Goal: Information Seeking & Learning: Learn about a topic

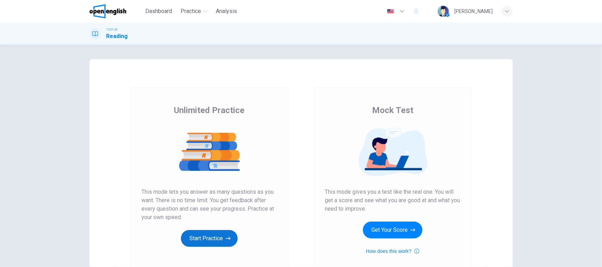
click at [202, 232] on button "Start Practice" at bounding box center [209, 238] width 57 height 17
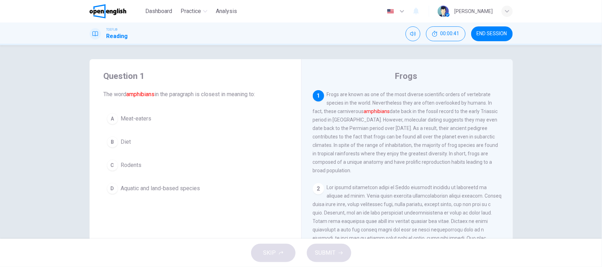
drag, startPoint x: 46, startPoint y: 135, endPoint x: 62, endPoint y: 133, distance: 16.7
click at [47, 134] on div "Question 1 The word amphibians in the paragraph is closest in meaning to: A Mea…" at bounding box center [301, 142] width 602 height 194
drag, startPoint x: 5, startPoint y: 106, endPoint x: 11, endPoint y: 106, distance: 6.0
click at [5, 106] on div "Question 1 The word amphibians in the paragraph is closest in meaning to: A Mea…" at bounding box center [301, 142] width 602 height 194
click at [176, 193] on button "D Aquatic and land-based species" at bounding box center [195, 189] width 183 height 18
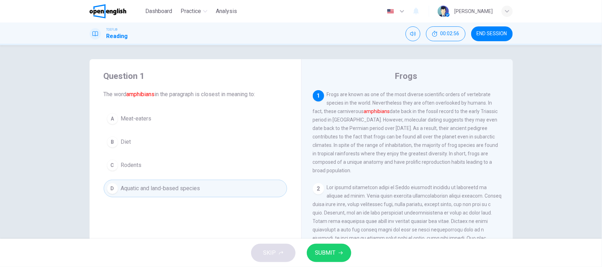
click at [188, 194] on button "D Aquatic and land-based species" at bounding box center [195, 189] width 183 height 18
click at [321, 253] on span "SUBMIT" at bounding box center [325, 253] width 20 height 10
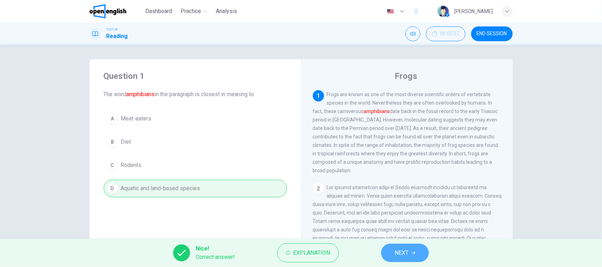
click at [418, 249] on button "NEXT" at bounding box center [405, 253] width 48 height 18
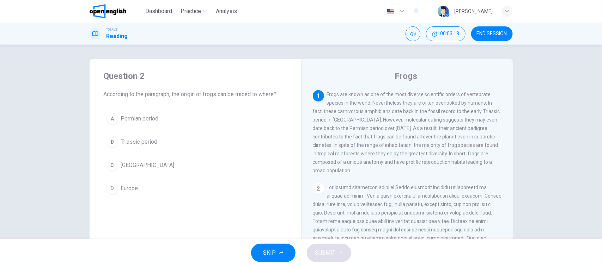
click at [166, 170] on button "C [GEOGRAPHIC_DATA]" at bounding box center [195, 166] width 183 height 18
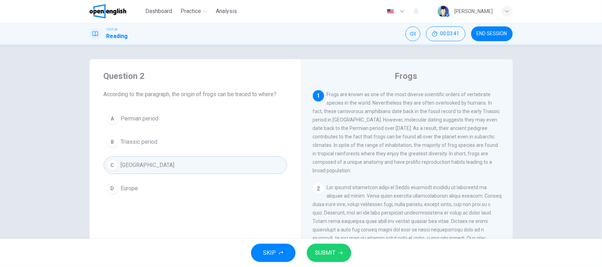
click at [184, 145] on button "B Triassic period" at bounding box center [195, 142] width 183 height 18
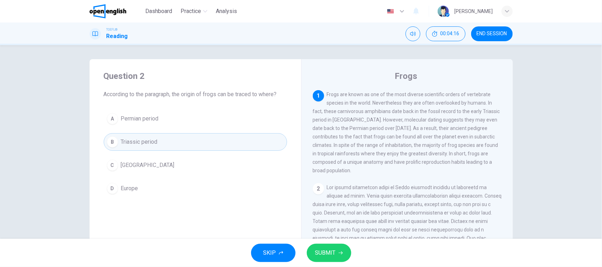
drag, startPoint x: 139, startPoint y: 176, endPoint x: 145, endPoint y: 171, distance: 8.3
click at [140, 175] on div "A Permian period B Triassic period C [GEOGRAPHIC_DATA] D [GEOGRAPHIC_DATA]" at bounding box center [195, 153] width 183 height 87
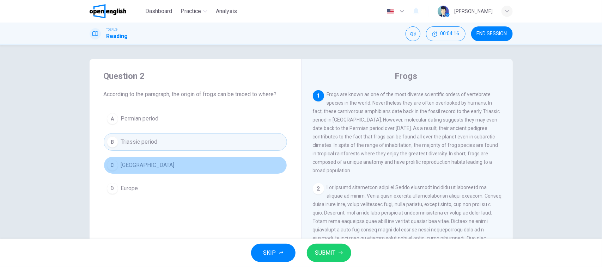
click at [157, 163] on button "C [GEOGRAPHIC_DATA]" at bounding box center [195, 166] width 183 height 18
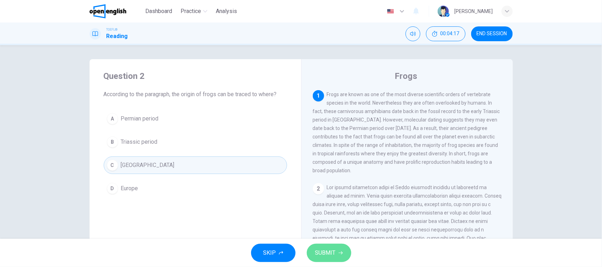
click at [327, 256] on span "SUBMIT" at bounding box center [325, 253] width 20 height 10
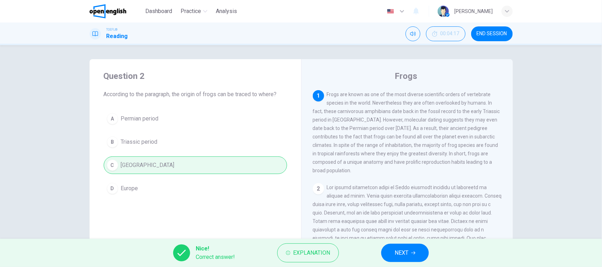
click at [430, 242] on div "Nice! Correct answer! Explanation NEXT" at bounding box center [301, 253] width 602 height 28
click at [408, 250] on span "NEXT" at bounding box center [401, 253] width 14 height 10
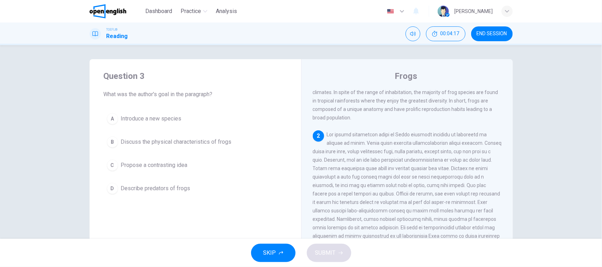
scroll to position [81, 0]
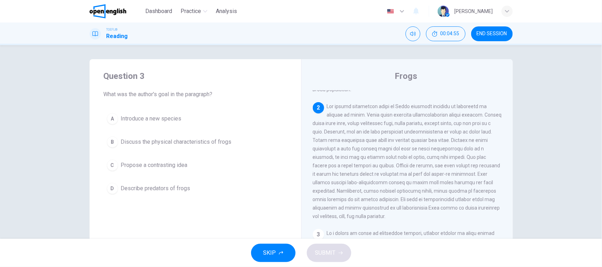
click at [39, 117] on div "Question 3 What was the author's goal in the paragraph? A Introduce a new speci…" at bounding box center [301, 142] width 602 height 194
drag, startPoint x: 64, startPoint y: 214, endPoint x: 69, endPoint y: 214, distance: 5.3
click at [64, 214] on div "Question 3 What was the author's goal in the paragraph? A Introduce a new speci…" at bounding box center [301, 142] width 602 height 194
click at [400, 143] on span at bounding box center [407, 162] width 189 height 116
click at [537, 177] on div "Question 3 What was the author's goal in the paragraph? A Introduce a new speci…" at bounding box center [301, 142] width 602 height 194
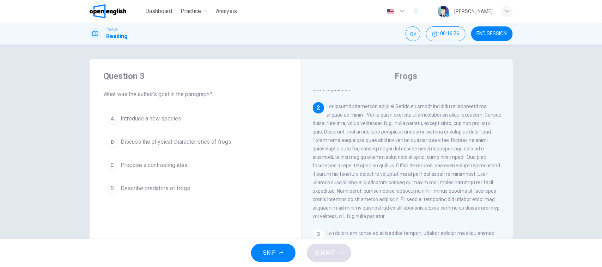
click at [165, 143] on span "Discuss the physical characteristics of frogs" at bounding box center [176, 142] width 111 height 8
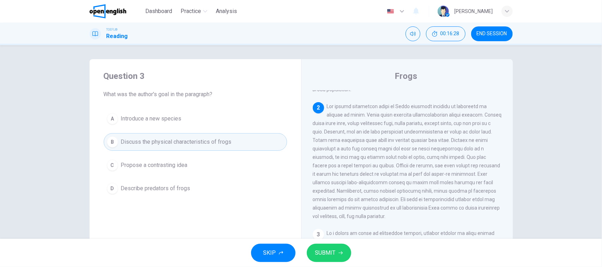
click at [334, 254] on span "SUBMIT" at bounding box center [325, 253] width 20 height 10
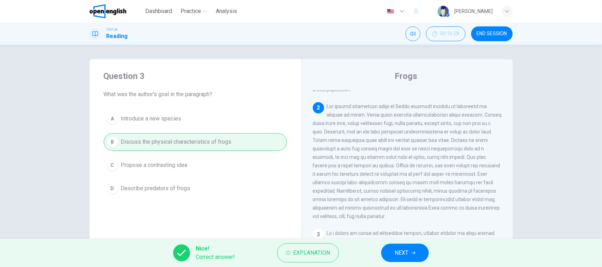
click at [402, 251] on span "NEXT" at bounding box center [401, 253] width 14 height 10
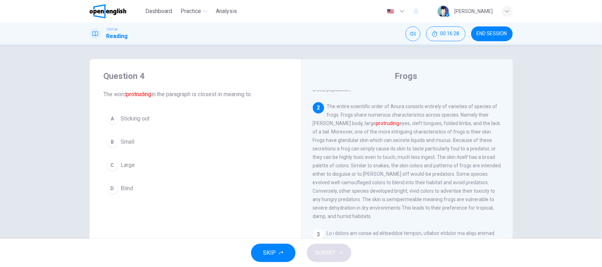
scroll to position [97, 0]
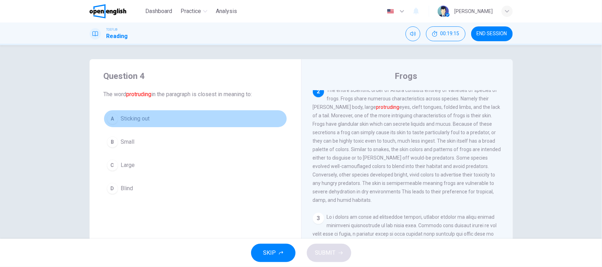
click at [166, 123] on button "A Sticking out" at bounding box center [195, 119] width 183 height 18
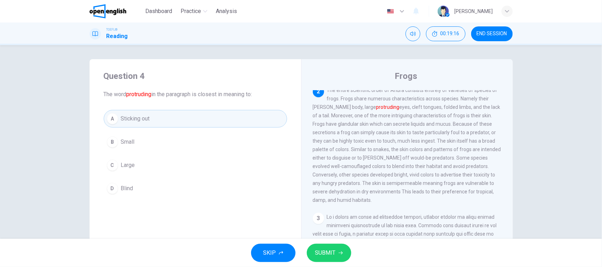
click at [337, 243] on div "SKIP SUBMIT" at bounding box center [301, 253] width 602 height 28
click at [337, 250] on button "SUBMIT" at bounding box center [329, 253] width 44 height 18
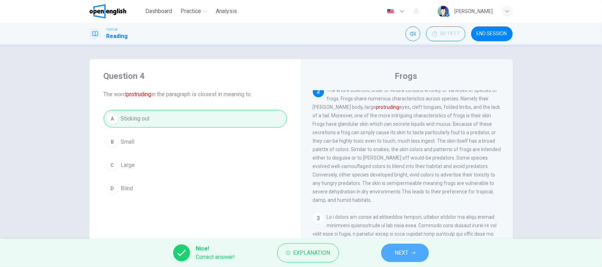
click at [421, 253] on button "NEXT" at bounding box center [405, 253] width 48 height 18
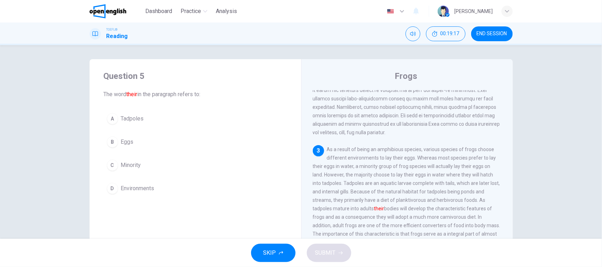
scroll to position [205, 0]
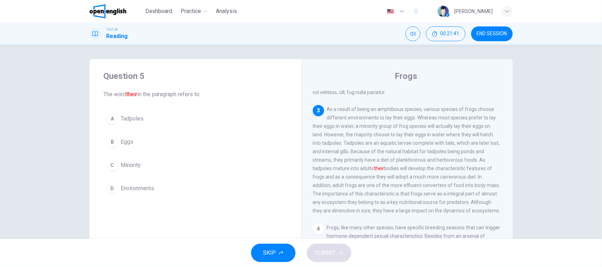
click at [428, 173] on span "As a result of being an amphibious species, various species of frogs choose dif…" at bounding box center [407, 159] width 188 height 107
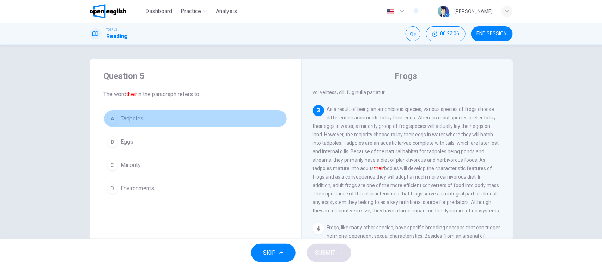
click at [166, 126] on button "A Tadpoles" at bounding box center [195, 119] width 183 height 18
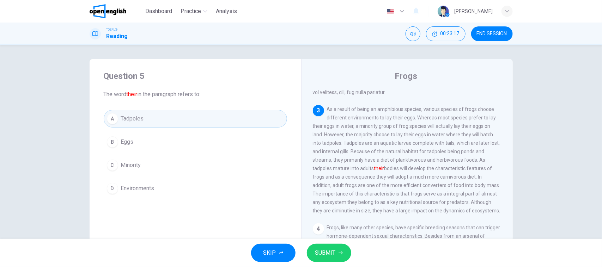
click at [342, 256] on button "SUBMIT" at bounding box center [329, 253] width 44 height 18
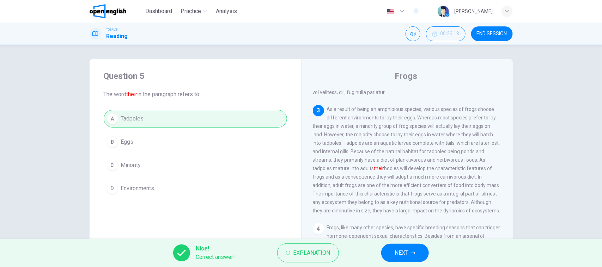
click at [392, 260] on button "NEXT" at bounding box center [405, 253] width 48 height 18
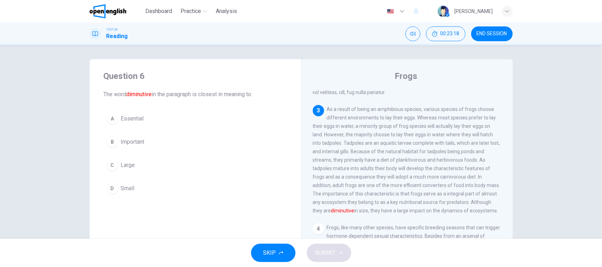
scroll to position [221, 0]
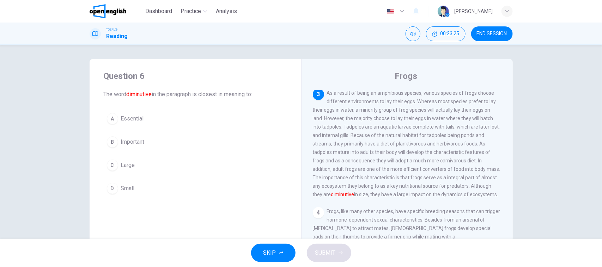
click at [126, 191] on span "Small" at bounding box center [128, 188] width 14 height 8
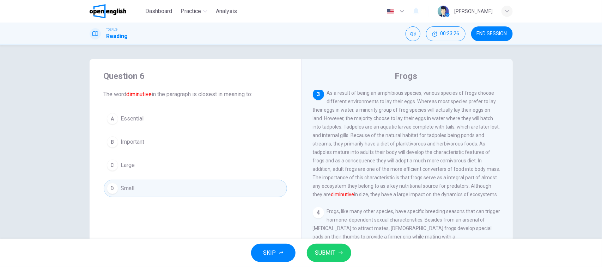
click at [318, 252] on span "SUBMIT" at bounding box center [325, 253] width 20 height 10
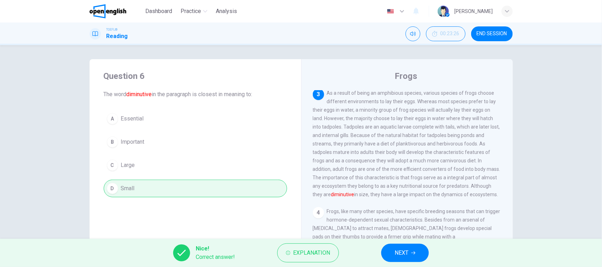
click at [422, 257] on button "NEXT" at bounding box center [405, 253] width 48 height 18
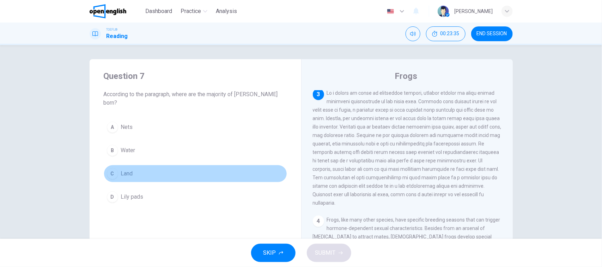
click at [130, 173] on button "C Land" at bounding box center [195, 174] width 183 height 18
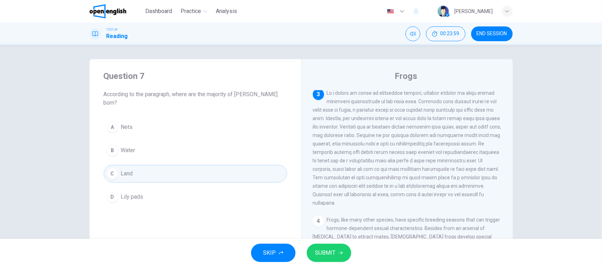
click at [152, 142] on button "B Water" at bounding box center [195, 151] width 183 height 18
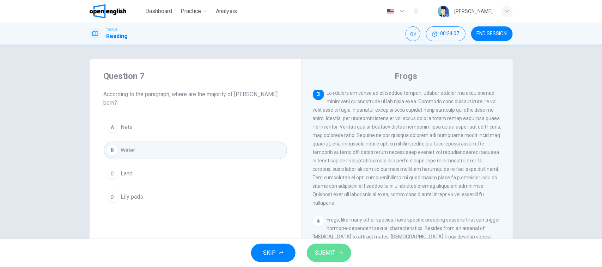
click at [325, 258] on span "SUBMIT" at bounding box center [325, 253] width 20 height 10
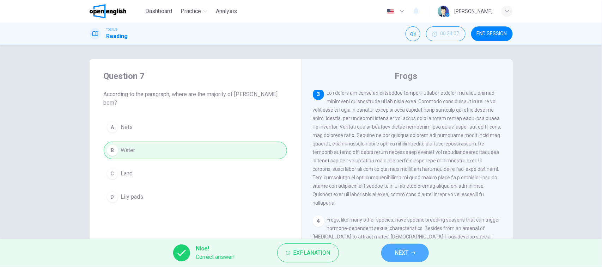
click at [428, 253] on button "NEXT" at bounding box center [405, 253] width 48 height 18
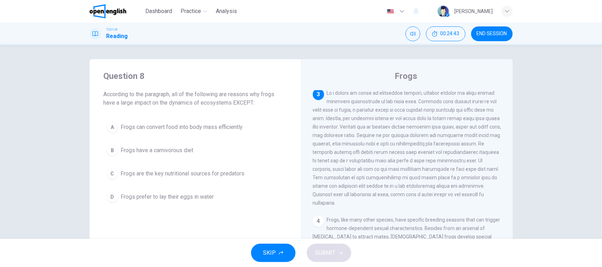
click at [177, 203] on button "D Frogs prefer to lay their eggs in water" at bounding box center [195, 197] width 183 height 18
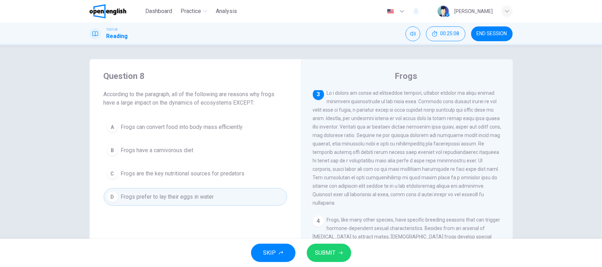
click at [164, 148] on span "Frogs have a carnivorous diet" at bounding box center [157, 150] width 73 height 8
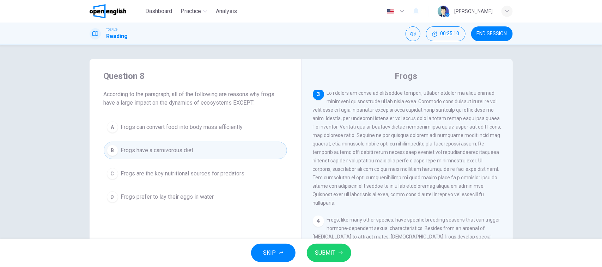
click at [327, 251] on span "SUBMIT" at bounding box center [325, 253] width 20 height 10
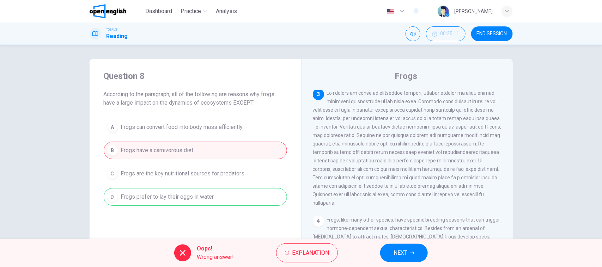
click at [228, 188] on div "A Frogs can convert food into body mass efficiently B Frogs have a carnivorous …" at bounding box center [195, 161] width 183 height 87
click at [224, 196] on div "A Frogs can convert food into body mass efficiently B Frogs have a carnivorous …" at bounding box center [195, 161] width 183 height 87
click at [322, 255] on span "Explanation" at bounding box center [310, 253] width 37 height 10
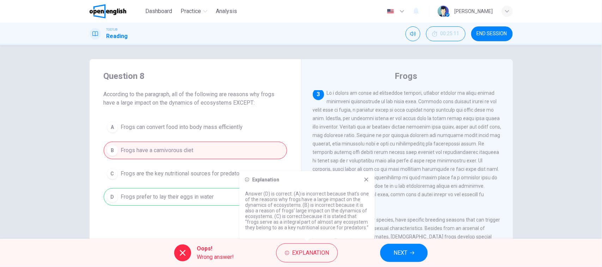
click at [363, 178] on icon at bounding box center [366, 180] width 6 height 6
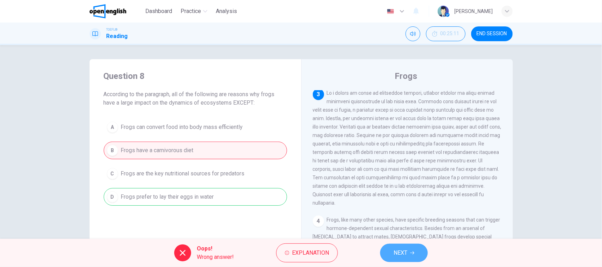
click at [394, 255] on span "NEXT" at bounding box center [400, 253] width 14 height 10
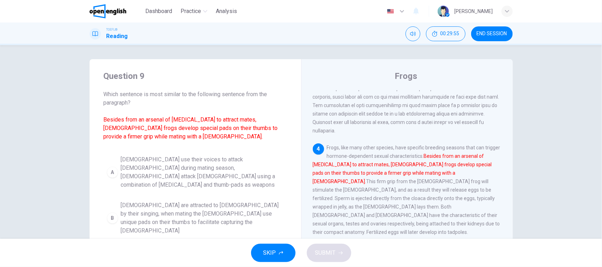
scroll to position [44, 0]
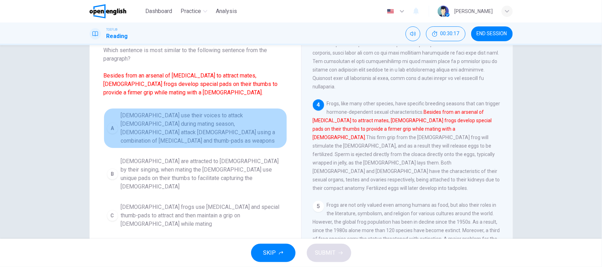
click at [172, 136] on span "[DEMOGRAPHIC_DATA] use their voices to attack [DEMOGRAPHIC_DATA] during mating …" at bounding box center [202, 128] width 163 height 34
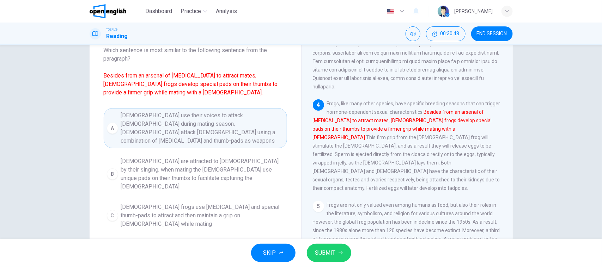
click at [167, 200] on button "C [DEMOGRAPHIC_DATA] frogs use [MEDICAL_DATA] and special thumb-pads to attract…" at bounding box center [195, 216] width 183 height 32
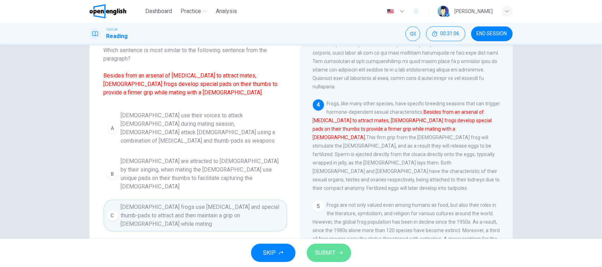
click at [336, 261] on button "SUBMIT" at bounding box center [329, 253] width 44 height 18
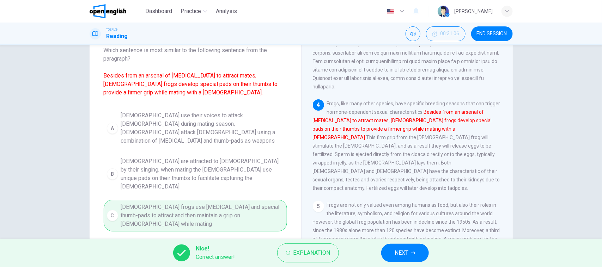
click at [400, 259] on button "NEXT" at bounding box center [405, 253] width 48 height 18
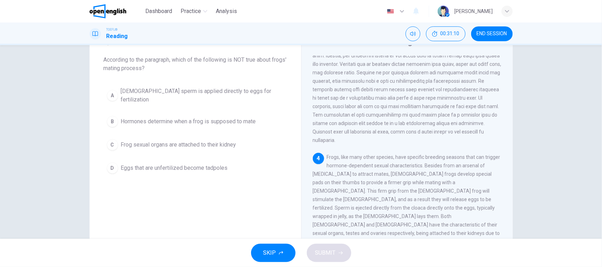
scroll to position [0, 0]
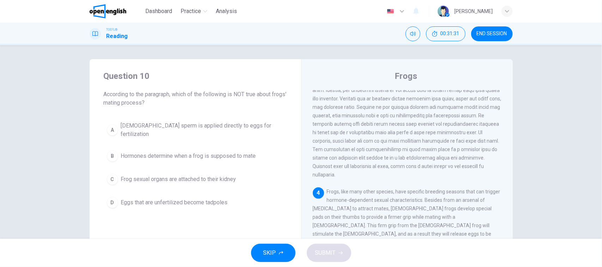
click at [204, 159] on button "B Hormones determine when a frog is supposed to mate" at bounding box center [195, 156] width 183 height 18
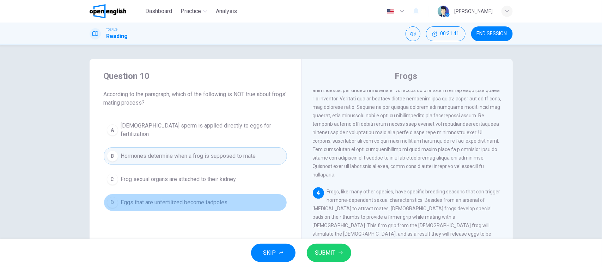
click at [194, 198] on span "Eggs that are unfertilized become tadpoles" at bounding box center [174, 202] width 107 height 8
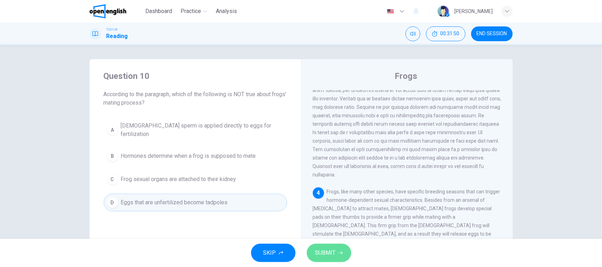
click at [339, 256] on button "SUBMIT" at bounding box center [329, 253] width 44 height 18
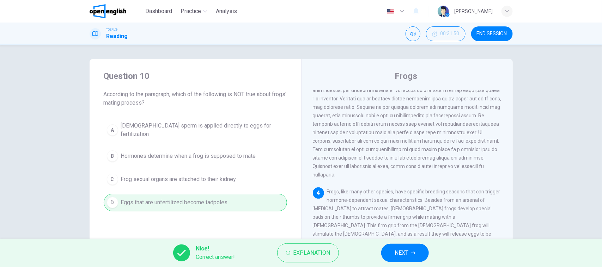
click at [378, 251] on div "Nice! Correct answer! Explanation NEXT" at bounding box center [301, 253] width 602 height 28
click at [386, 254] on button "NEXT" at bounding box center [405, 253] width 48 height 18
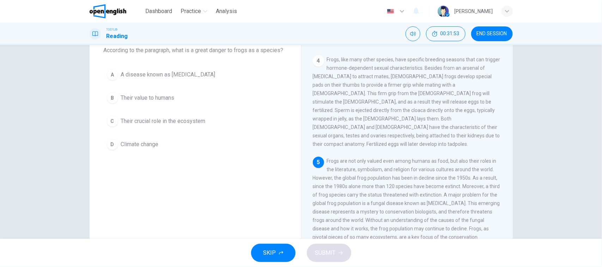
scroll to position [79, 0]
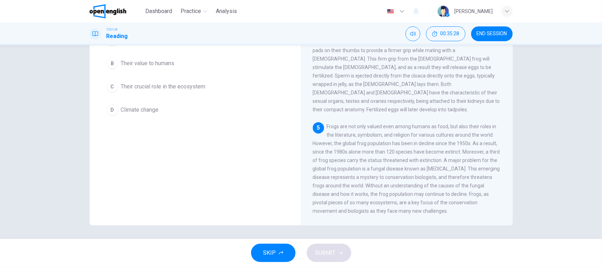
click at [472, 243] on div "SKIP SUBMIT" at bounding box center [301, 253] width 602 height 28
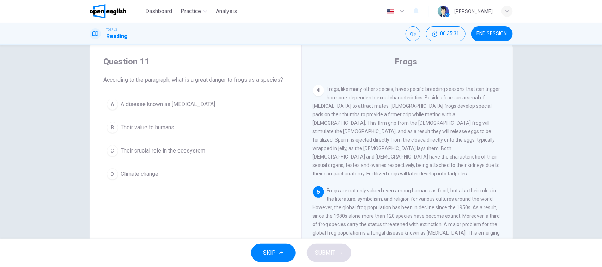
scroll to position [0, 0]
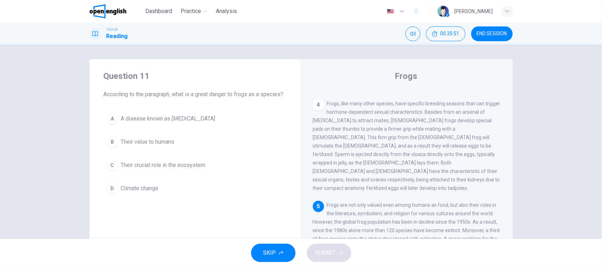
click at [193, 117] on span "A disease known as [MEDICAL_DATA]" at bounding box center [168, 119] width 94 height 8
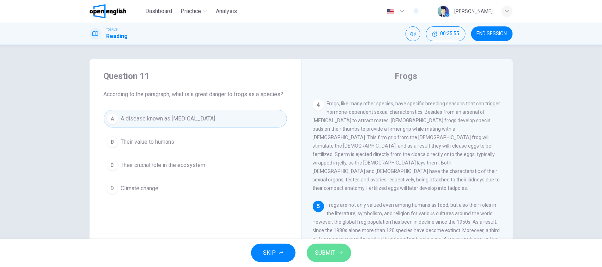
click at [316, 260] on button "SUBMIT" at bounding box center [329, 253] width 44 height 18
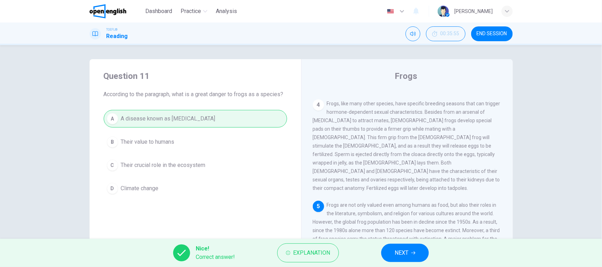
click at [422, 246] on button "NEXT" at bounding box center [405, 253] width 48 height 18
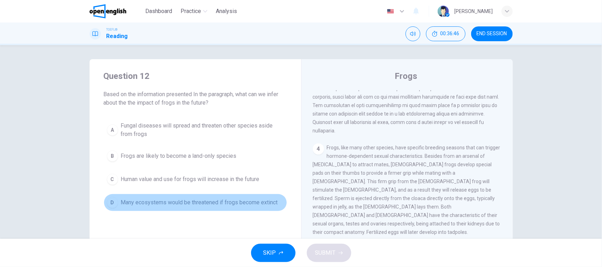
click at [219, 206] on span "Many ecosystems would be threatened if frogs become extinct" at bounding box center [199, 202] width 157 height 8
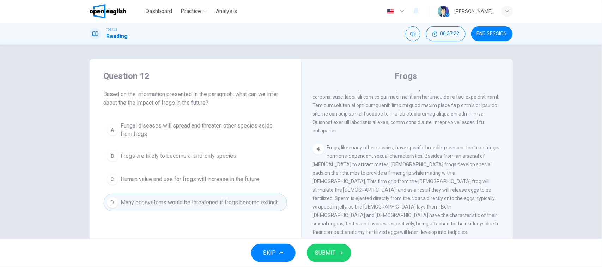
drag, startPoint x: 188, startPoint y: 199, endPoint x: 192, endPoint y: 201, distance: 5.4
click at [188, 199] on span "Many ecosystems would be threatened if frogs become extinct" at bounding box center [199, 202] width 157 height 8
click at [319, 245] on button "SUBMIT" at bounding box center [329, 253] width 44 height 18
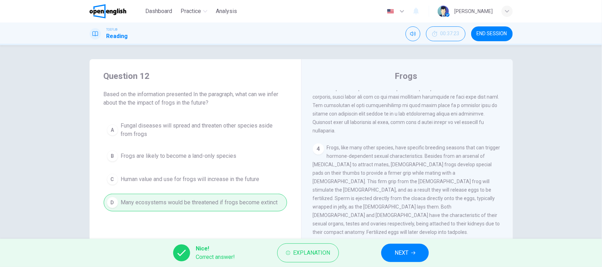
click at [402, 247] on button "NEXT" at bounding box center [405, 253] width 48 height 18
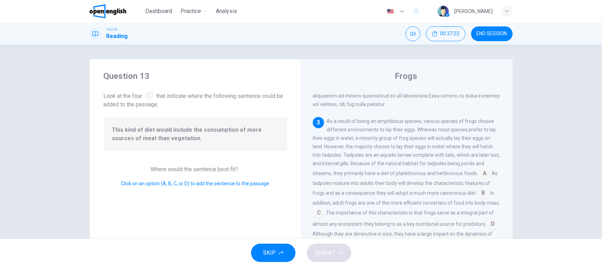
scroll to position [219, 0]
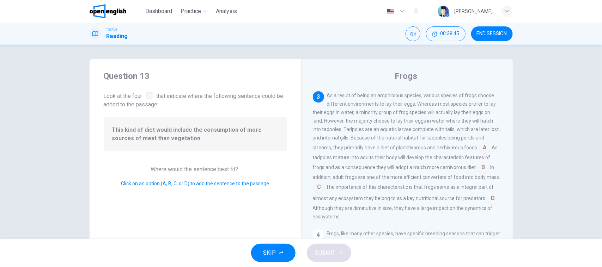
click at [482, 149] on input at bounding box center [484, 148] width 11 height 11
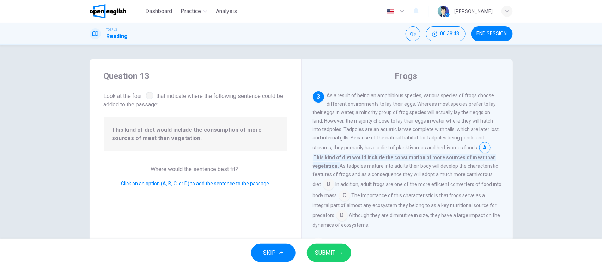
click at [343, 249] on button "SUBMIT" at bounding box center [329, 253] width 44 height 18
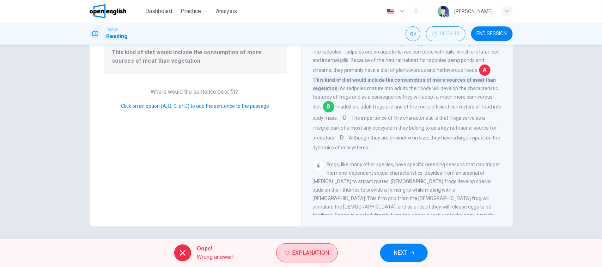
scroll to position [79, 0]
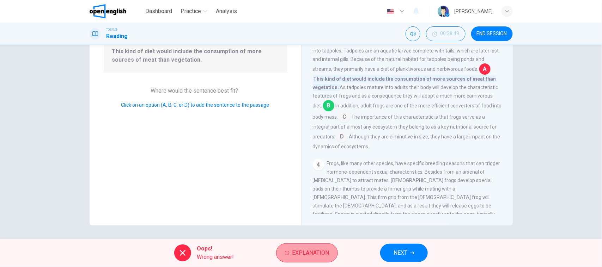
click at [288, 244] on button "Explanation" at bounding box center [307, 253] width 62 height 19
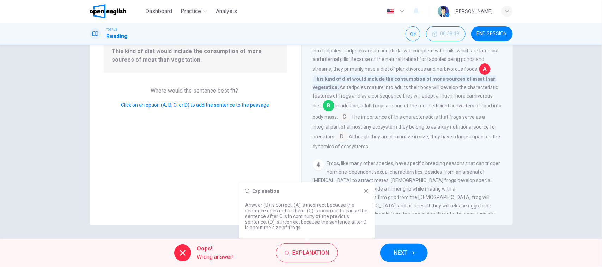
drag, startPoint x: 270, startPoint y: 204, endPoint x: 284, endPoint y: 204, distance: 14.1
click at [284, 204] on p "Answer (B) is correct. (A) is incorrect because the sentence does not fit there…" at bounding box center [307, 216] width 124 height 28
click at [366, 192] on icon at bounding box center [366, 191] width 6 height 6
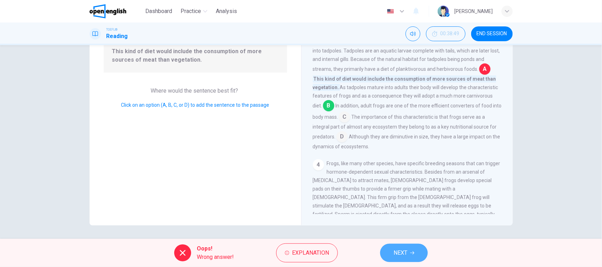
click at [410, 256] on button "NEXT" at bounding box center [404, 253] width 48 height 18
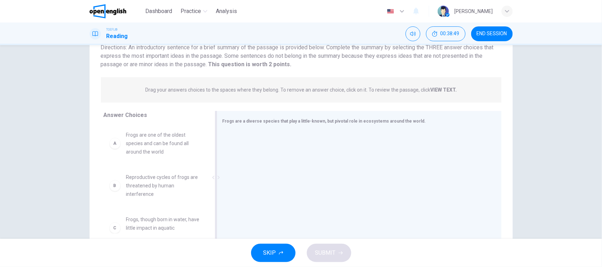
scroll to position [0, 0]
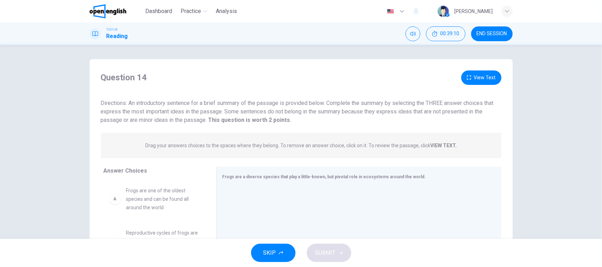
drag, startPoint x: 128, startPoint y: 106, endPoint x: 203, endPoint y: 115, distance: 76.3
click at [192, 110] on span "Directions: An introductory sentence for a brief summary of the passage is prov…" at bounding box center [297, 112] width 393 height 24
drag, startPoint x: 236, startPoint y: 106, endPoint x: 246, endPoint y: 104, distance: 9.8
click at [236, 106] on span "Directions: An introductory sentence for a brief summary of the passage is prov…" at bounding box center [297, 112] width 393 height 24
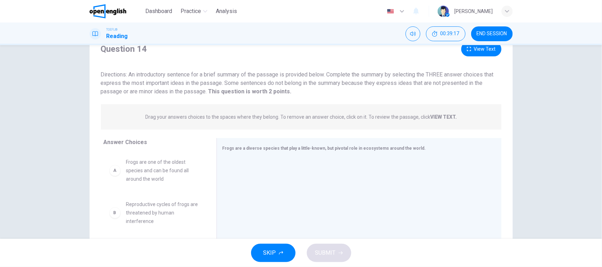
scroll to position [44, 0]
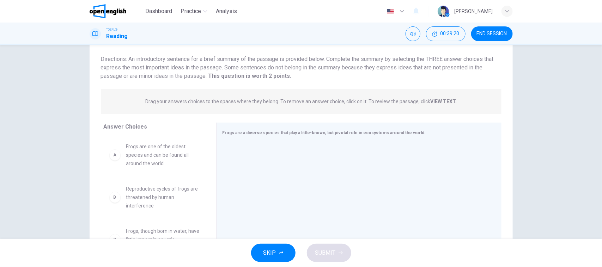
click at [113, 156] on div "A" at bounding box center [114, 154] width 11 height 11
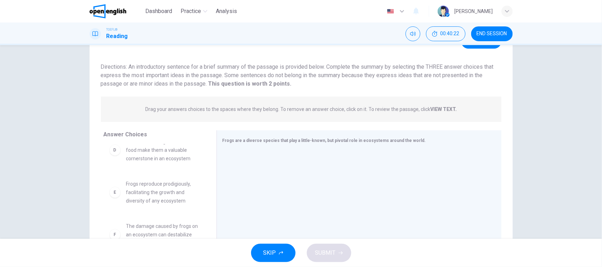
scroll to position [0, 0]
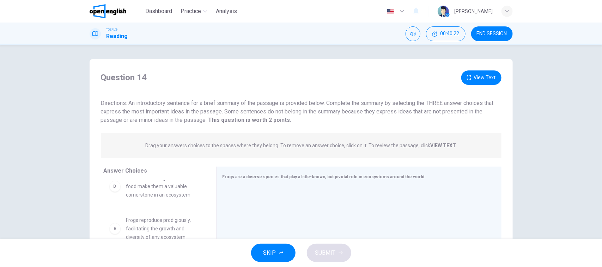
click at [434, 148] on strong "VIEW TEXT." at bounding box center [443, 146] width 26 height 6
click at [436, 145] on strong "VIEW TEXT." at bounding box center [443, 146] width 26 height 6
click at [471, 82] on button "View Text" at bounding box center [481, 78] width 40 height 14
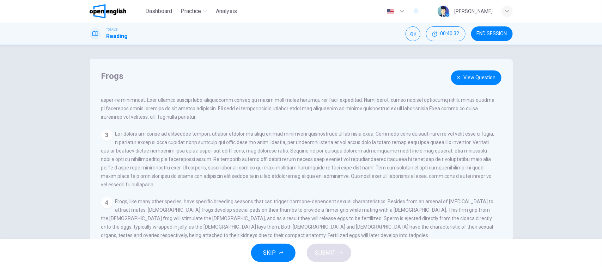
scroll to position [106, 0]
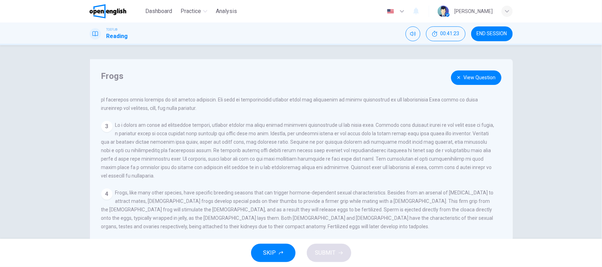
click at [477, 75] on button "View Question" at bounding box center [476, 78] width 50 height 14
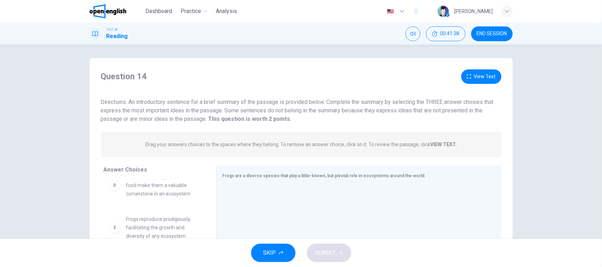
scroll to position [0, 0]
click at [484, 77] on button "View Text" at bounding box center [481, 78] width 40 height 14
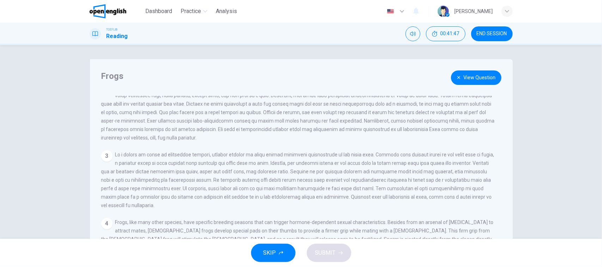
scroll to position [106, 0]
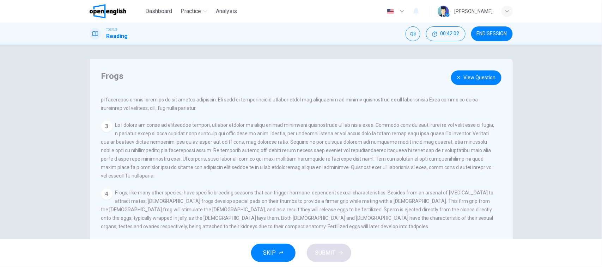
click at [479, 76] on button "View Question" at bounding box center [476, 78] width 50 height 14
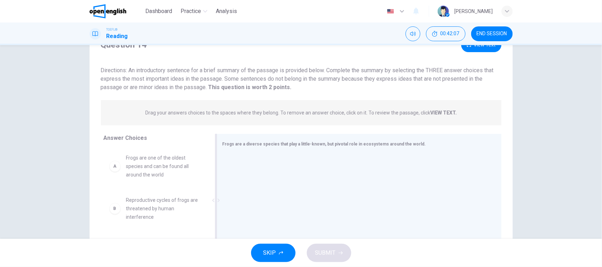
scroll to position [79, 0]
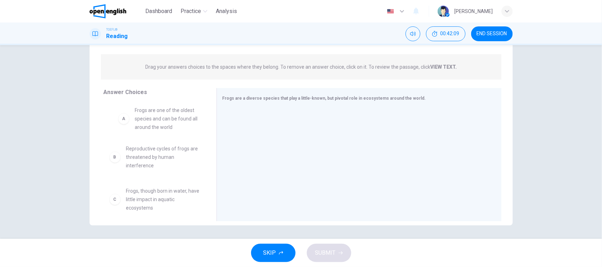
drag, startPoint x: 173, startPoint y: 123, endPoint x: 188, endPoint y: 121, distance: 15.0
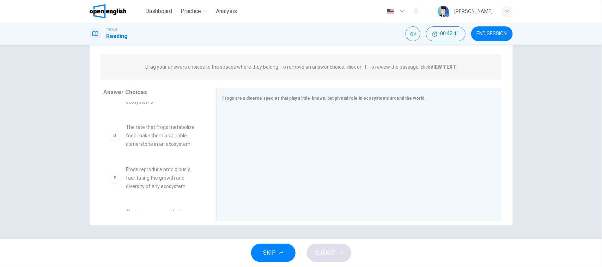
scroll to position [132, 0]
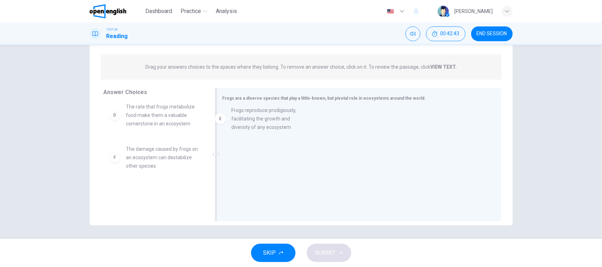
drag, startPoint x: 160, startPoint y: 170, endPoint x: 273, endPoint y: 131, distance: 119.2
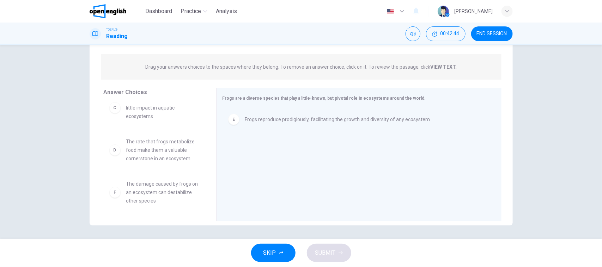
scroll to position [97, 0]
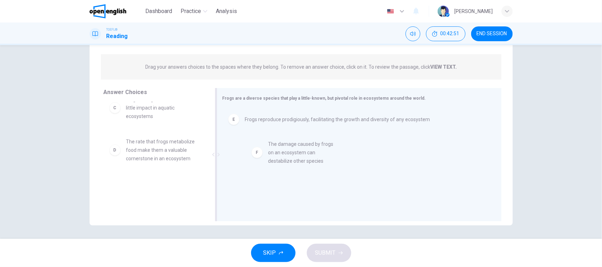
drag, startPoint x: 160, startPoint y: 203, endPoint x: 307, endPoint y: 164, distance: 151.9
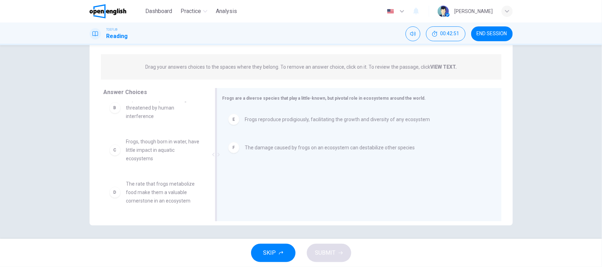
scroll to position [55, 0]
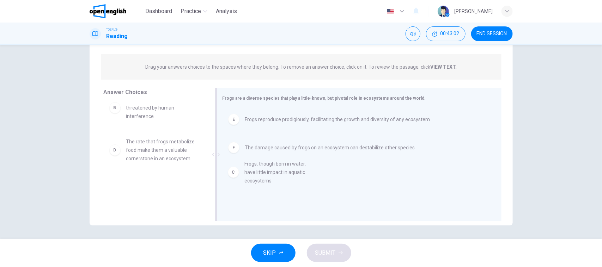
drag, startPoint x: 145, startPoint y: 160, endPoint x: 270, endPoint y: 183, distance: 127.6
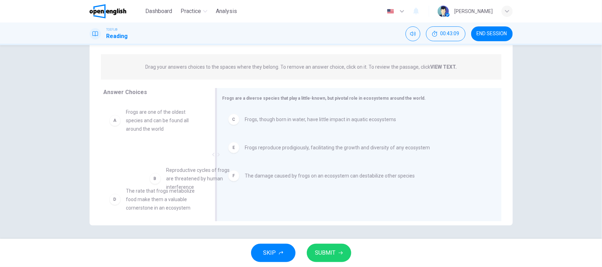
scroll to position [1, 0]
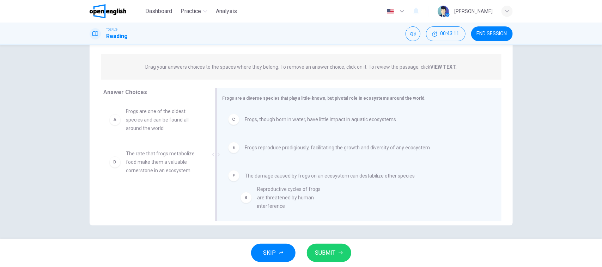
drag, startPoint x: 154, startPoint y: 168, endPoint x: 289, endPoint y: 204, distance: 140.2
drag, startPoint x: 172, startPoint y: 170, endPoint x: 294, endPoint y: 204, distance: 126.7
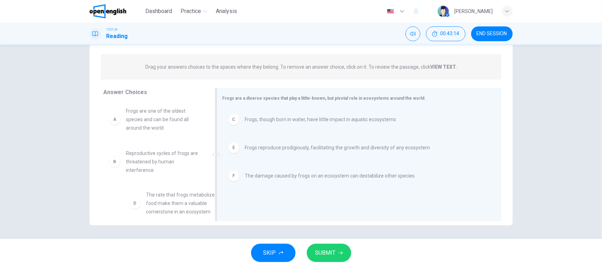
scroll to position [5, 0]
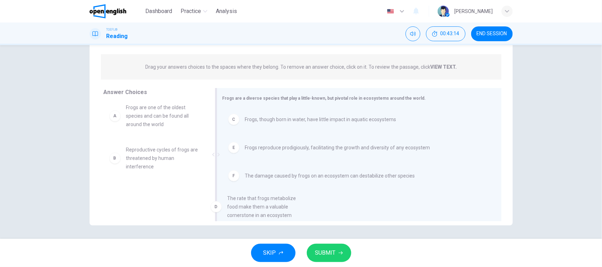
drag, startPoint x: 167, startPoint y: 197, endPoint x: 277, endPoint y: 199, distance: 109.3
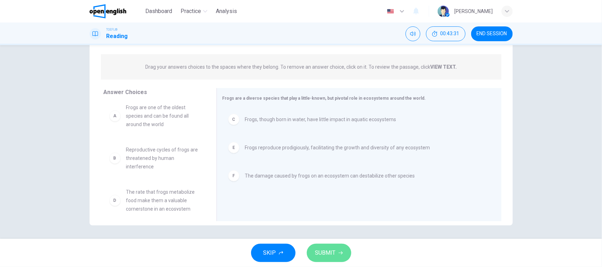
click at [342, 254] on button "SUBMIT" at bounding box center [329, 253] width 44 height 18
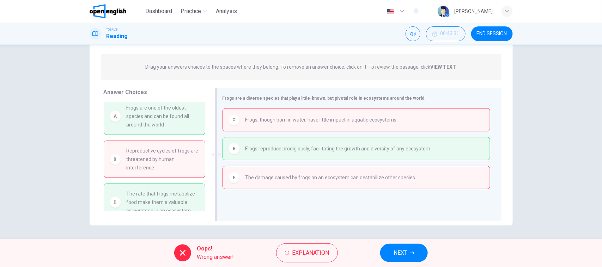
drag, startPoint x: 164, startPoint y: 163, endPoint x: 264, endPoint y: 160, distance: 99.5
click at [261, 161] on div "Answer Choices A Frogs are one of the oldest species and can be found all aroun…" at bounding box center [301, 156] width 423 height 137
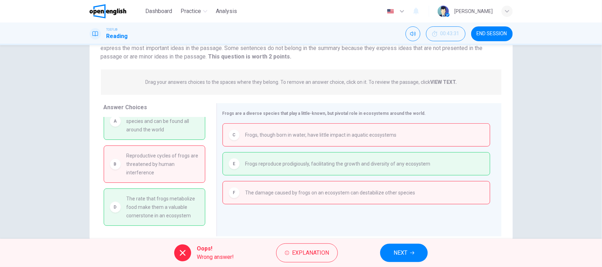
scroll to position [79, 0]
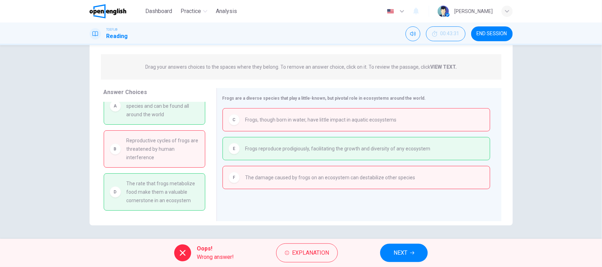
click at [403, 251] on span "NEXT" at bounding box center [400, 253] width 14 height 10
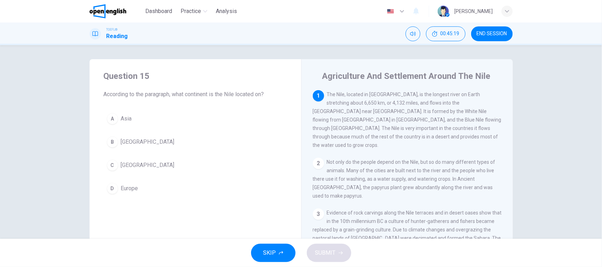
click at [134, 166] on button "C Africa" at bounding box center [195, 166] width 183 height 18
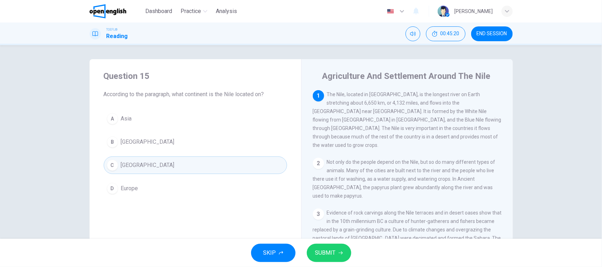
click at [338, 254] on icon "button" at bounding box center [340, 253] width 4 height 4
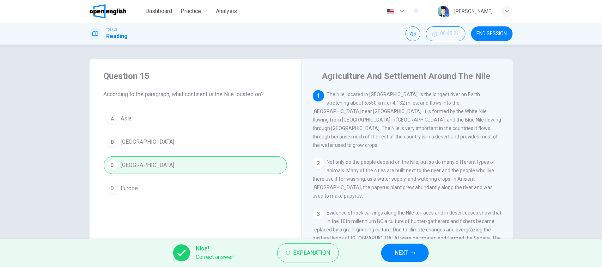
click at [411, 252] on button "NEXT" at bounding box center [405, 253] width 48 height 18
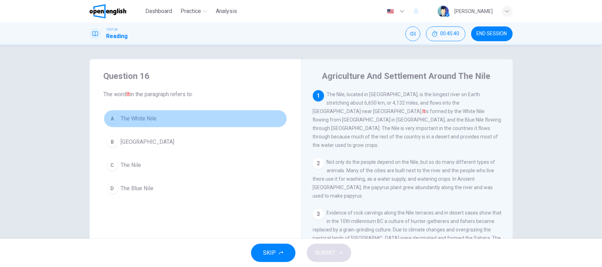
click at [177, 121] on button "A The White Nile" at bounding box center [195, 119] width 183 height 18
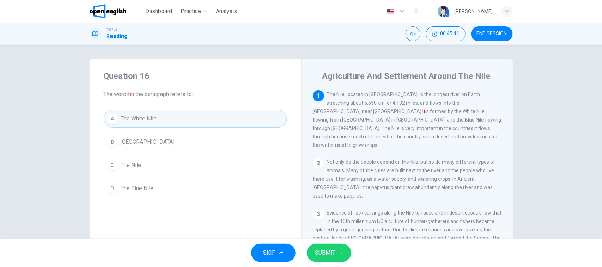
click at [331, 258] on span "SUBMIT" at bounding box center [325, 253] width 20 height 10
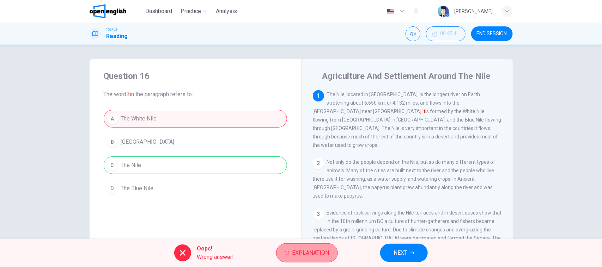
click at [300, 260] on button "Explanation" at bounding box center [307, 253] width 62 height 19
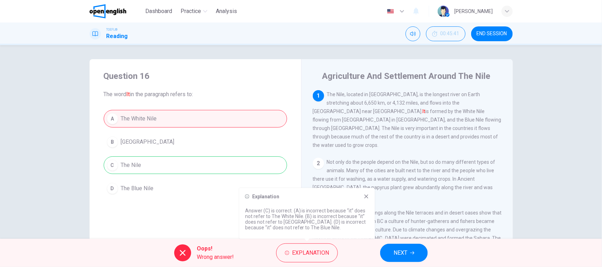
click at [396, 258] on button "NEXT" at bounding box center [404, 253] width 48 height 18
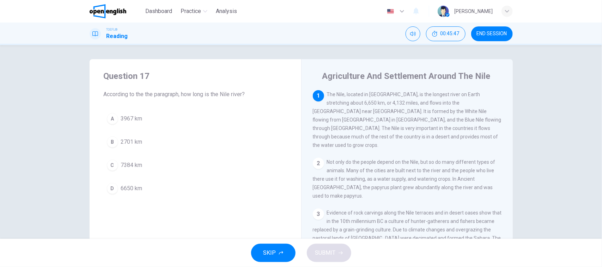
click at [451, 96] on span "The Nile, located in [GEOGRAPHIC_DATA], is the longest river on Earth stretchin…" at bounding box center [407, 120] width 189 height 56
click at [136, 181] on button "D 6650 km" at bounding box center [195, 189] width 183 height 18
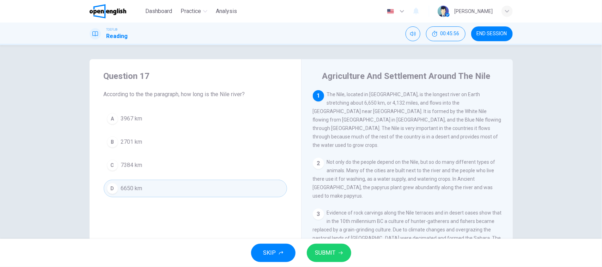
click at [138, 187] on span "6650 km" at bounding box center [132, 188] width 22 height 8
click at [329, 253] on span "SUBMIT" at bounding box center [325, 253] width 20 height 10
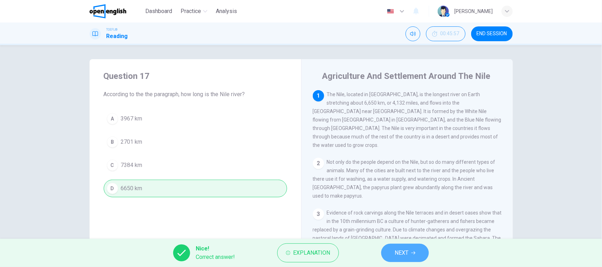
click at [405, 254] on span "NEXT" at bounding box center [401, 253] width 14 height 10
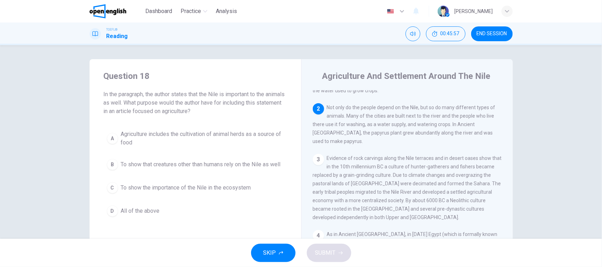
scroll to position [62, 0]
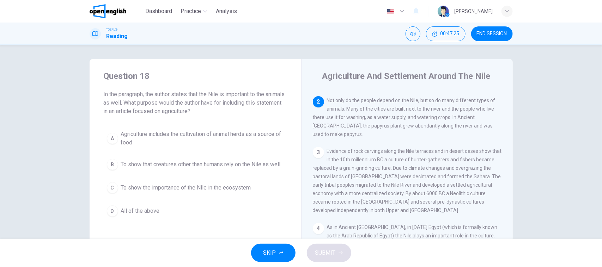
click at [150, 215] on span "All of the above" at bounding box center [140, 211] width 39 height 8
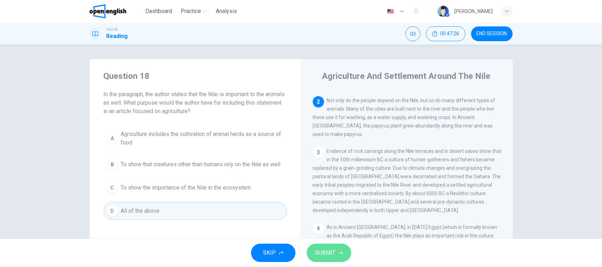
click at [325, 248] on span "SUBMIT" at bounding box center [325, 253] width 20 height 10
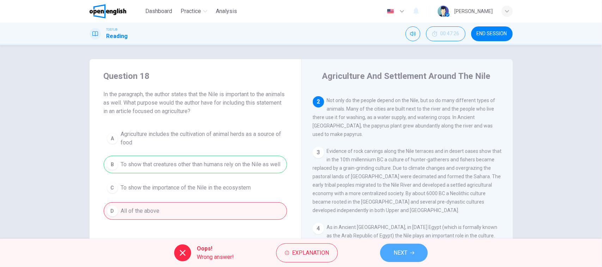
click at [408, 247] on button "NEXT" at bounding box center [404, 253] width 48 height 18
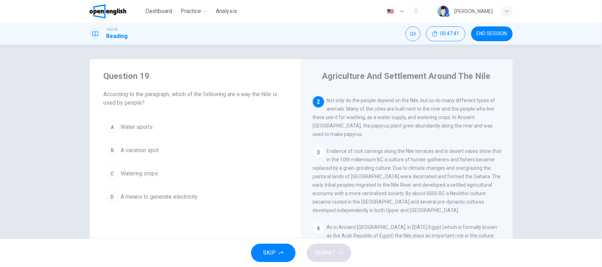
click at [159, 175] on button "C Watering crops" at bounding box center [195, 174] width 183 height 18
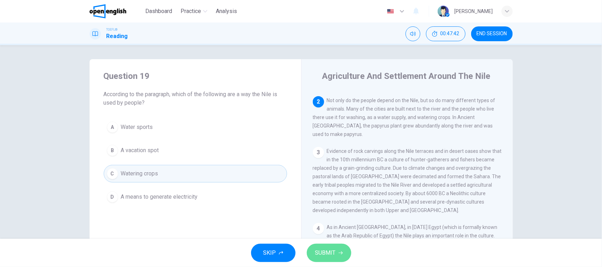
click at [319, 250] on span "SUBMIT" at bounding box center [325, 253] width 20 height 10
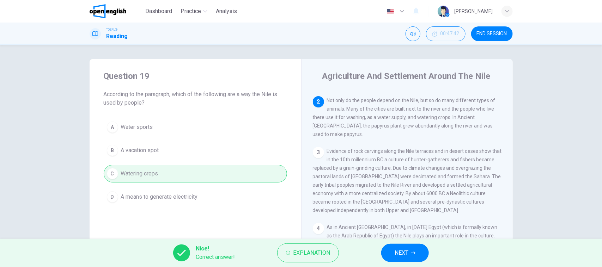
click at [406, 247] on button "NEXT" at bounding box center [405, 253] width 48 height 18
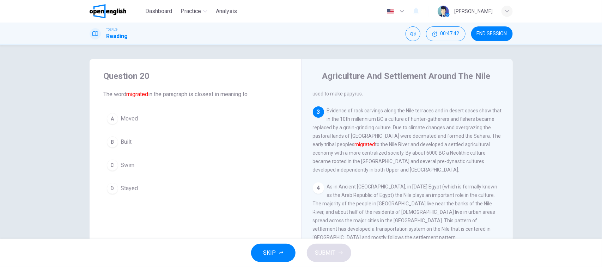
scroll to position [106, 0]
click at [334, 163] on div "1 The Nile, located in [GEOGRAPHIC_DATA], is the longest river on Earth stretch…" at bounding box center [412, 191] width 198 height 203
click at [138, 128] on div "A Moved B Built C Swim D Stayed" at bounding box center [195, 153] width 183 height 87
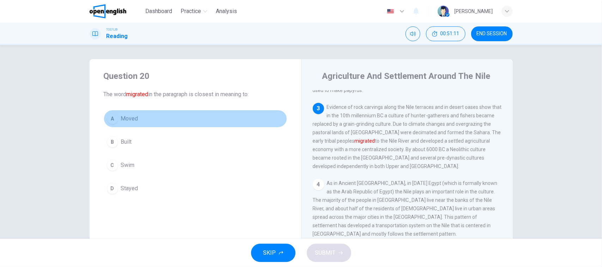
click at [141, 121] on button "A Moved" at bounding box center [195, 119] width 183 height 18
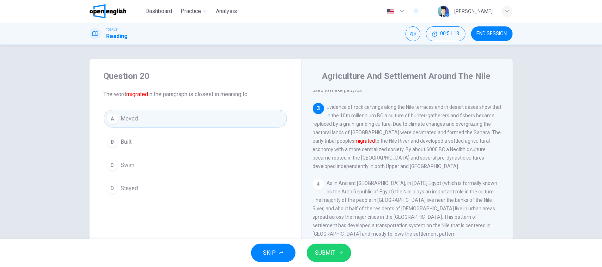
click at [330, 255] on span "SUBMIT" at bounding box center [325, 253] width 20 height 10
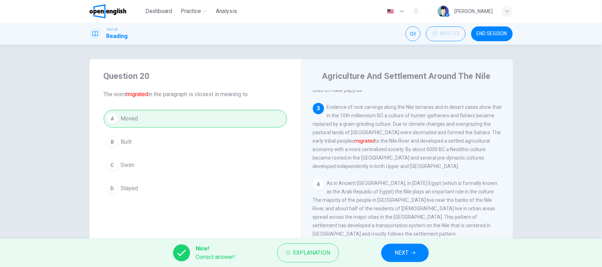
click at [404, 256] on span "NEXT" at bounding box center [401, 253] width 14 height 10
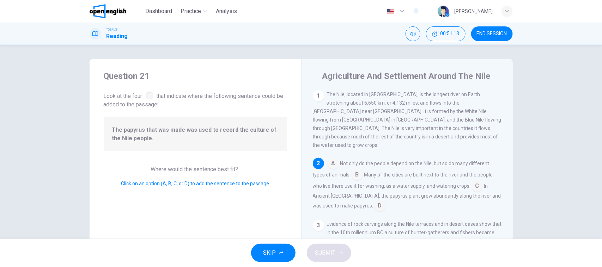
scroll to position [62, 0]
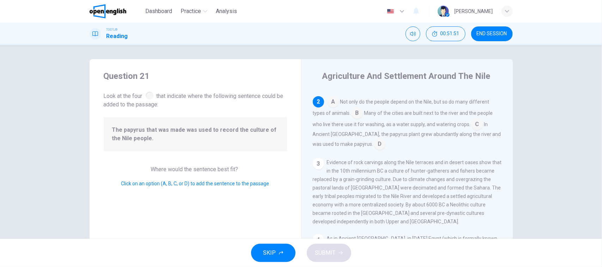
click at [471, 120] on input at bounding box center [476, 125] width 11 height 11
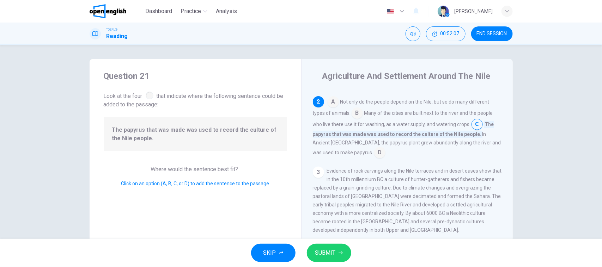
click at [374, 148] on input at bounding box center [379, 153] width 11 height 11
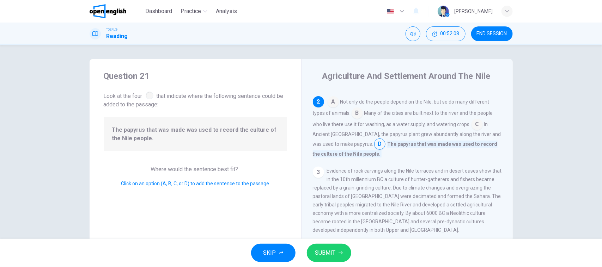
click at [323, 250] on span "SUBMIT" at bounding box center [325, 253] width 20 height 10
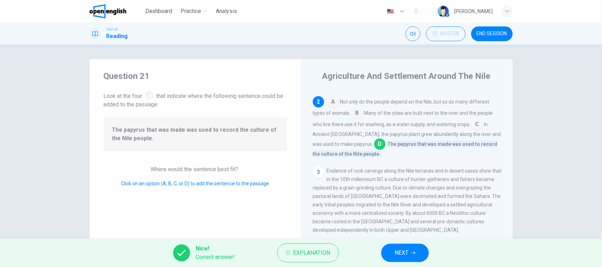
click at [393, 246] on button "NEXT" at bounding box center [405, 253] width 48 height 18
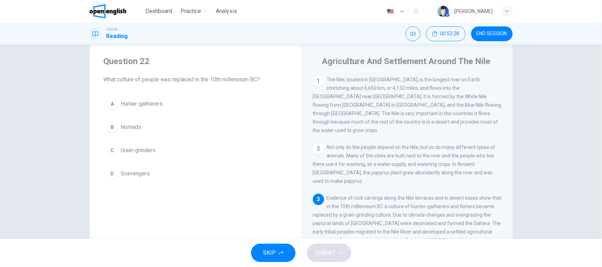
scroll to position [0, 0]
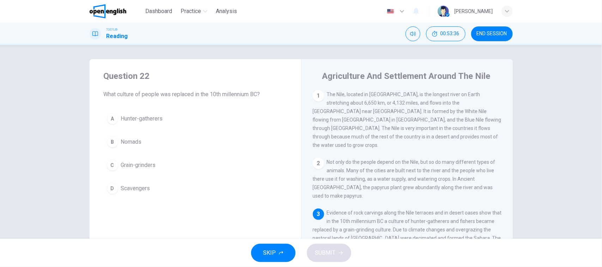
click at [155, 125] on button "A Hunter-gatherers" at bounding box center [195, 119] width 183 height 18
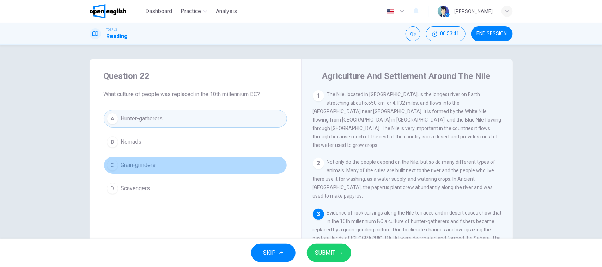
click at [143, 169] on span "Grain-grinders" at bounding box center [138, 165] width 35 height 8
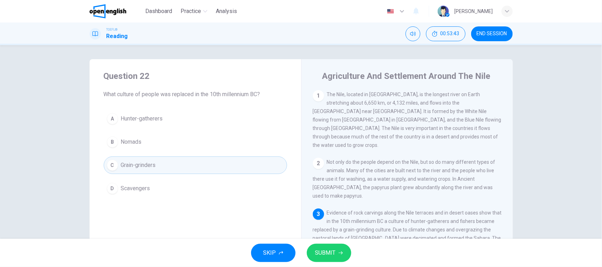
click at [332, 249] on span "SUBMIT" at bounding box center [325, 253] width 20 height 10
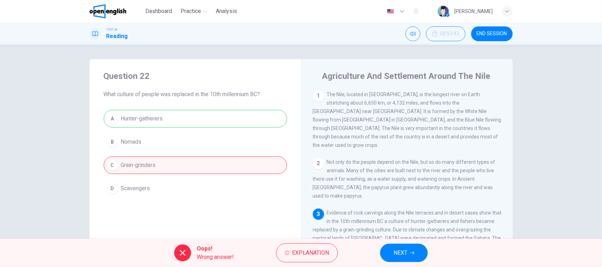
click at [191, 122] on div "A Hunter-gatherers B Nomads C Grain-grinders D Scavengers" at bounding box center [195, 153] width 183 height 87
click at [400, 247] on button "NEXT" at bounding box center [404, 253] width 48 height 18
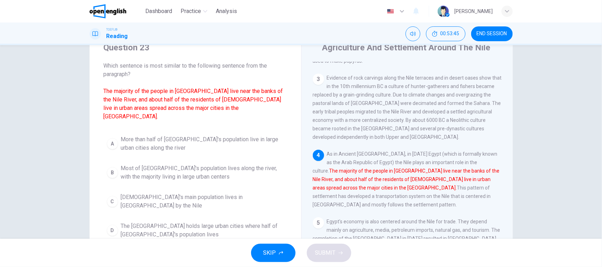
scroll to position [44, 0]
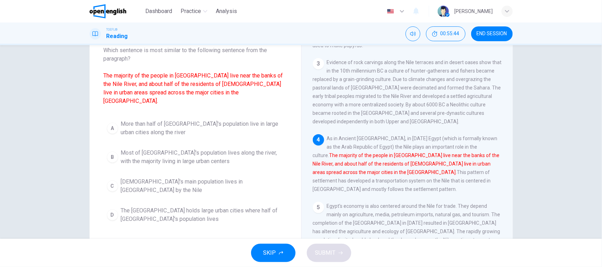
click at [175, 208] on span "The [GEOGRAPHIC_DATA] holds large urban cities where half of [GEOGRAPHIC_DATA]'…" at bounding box center [202, 215] width 163 height 17
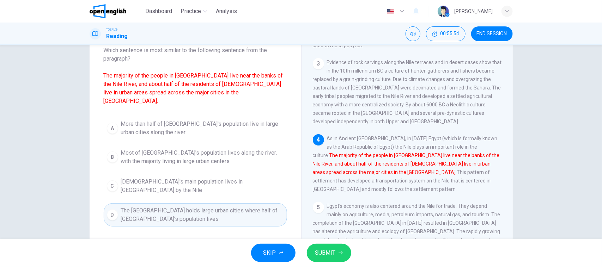
click at [320, 246] on button "SUBMIT" at bounding box center [329, 253] width 44 height 18
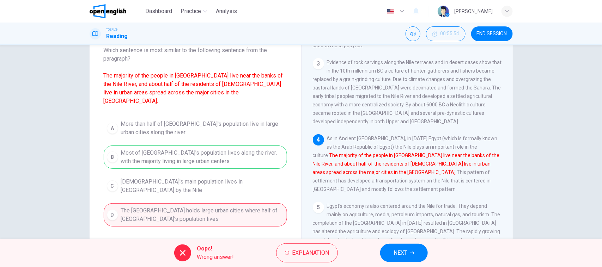
click at [253, 153] on div "A More than half of [GEOGRAPHIC_DATA]'s population live in large urban cities a…" at bounding box center [195, 172] width 183 height 110
click at [404, 247] on button "NEXT" at bounding box center [404, 253] width 48 height 18
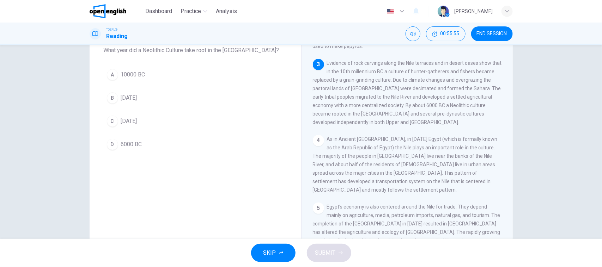
scroll to position [0, 0]
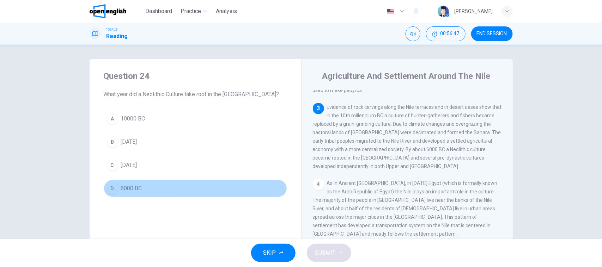
click at [131, 191] on span "6000 BC" at bounding box center [131, 188] width 21 height 8
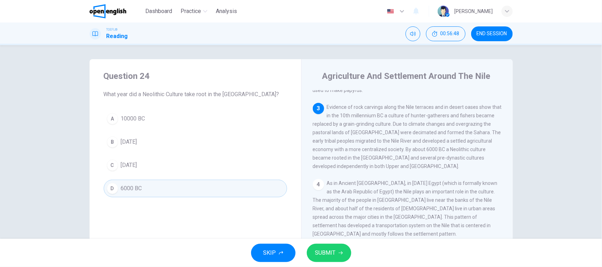
click at [331, 250] on span "SUBMIT" at bounding box center [325, 253] width 20 height 10
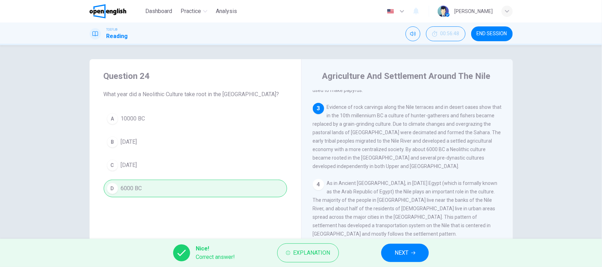
click at [395, 242] on div "Nice! Correct answer! Explanation NEXT" at bounding box center [301, 253] width 602 height 28
click at [399, 251] on span "NEXT" at bounding box center [401, 253] width 14 height 10
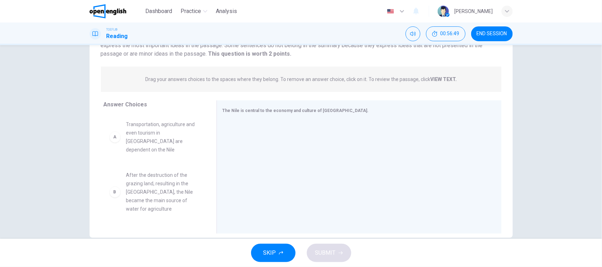
scroll to position [79, 0]
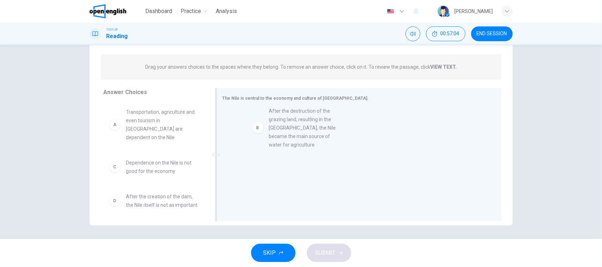
drag, startPoint x: 158, startPoint y: 181, endPoint x: 304, endPoint y: 138, distance: 152.8
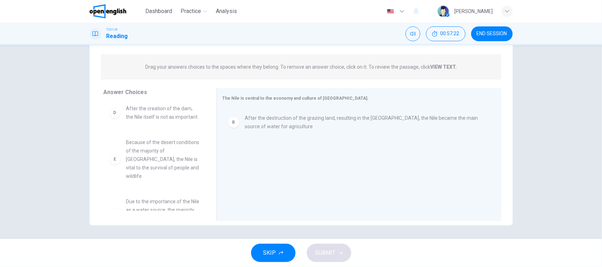
scroll to position [106, 0]
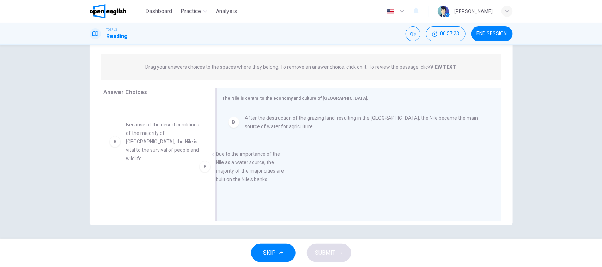
drag, startPoint x: 157, startPoint y: 193, endPoint x: 268, endPoint y: 165, distance: 114.8
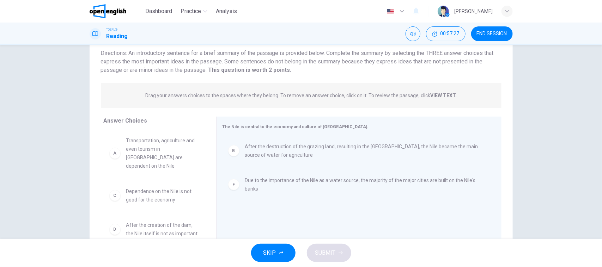
scroll to position [35, 0]
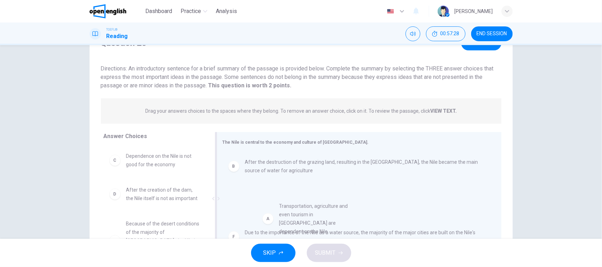
drag, startPoint x: 154, startPoint y: 171, endPoint x: 311, endPoint y: 222, distance: 165.3
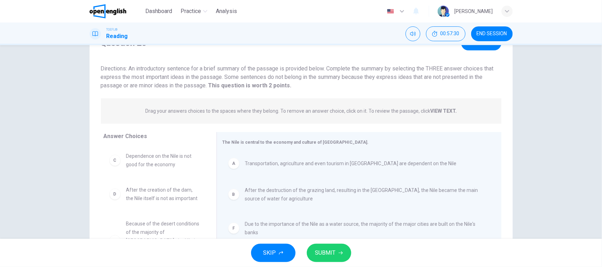
click at [332, 251] on span "SUBMIT" at bounding box center [325, 253] width 20 height 10
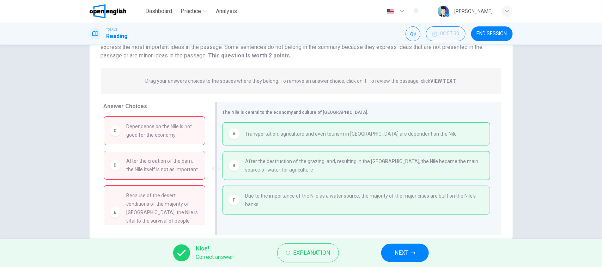
scroll to position [79, 0]
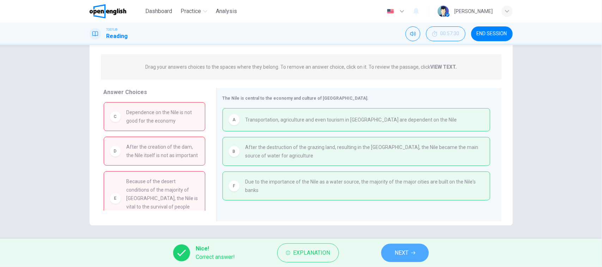
click at [418, 254] on button "NEXT" at bounding box center [405, 253] width 48 height 18
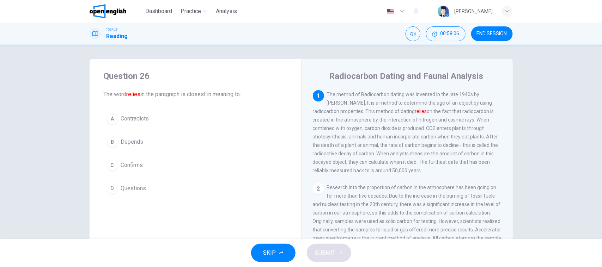
click at [228, 267] on html "This site uses cookies, as explained in our Privacy Policy . If you agree to th…" at bounding box center [301, 133] width 602 height 267
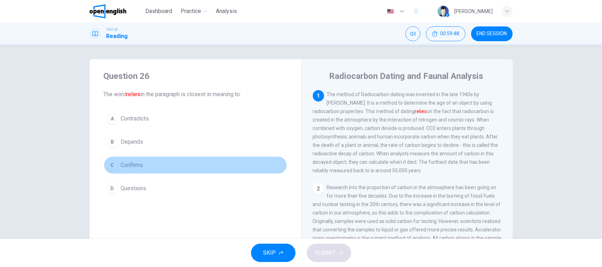
click at [147, 169] on button "C Confirms" at bounding box center [195, 166] width 183 height 18
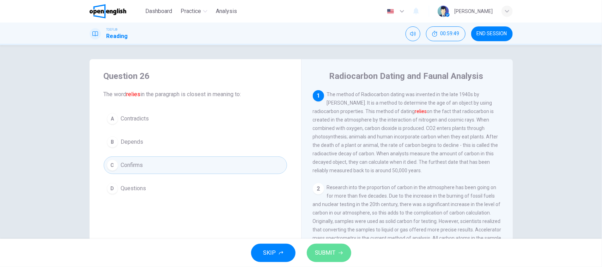
click at [324, 251] on span "SUBMIT" at bounding box center [325, 253] width 20 height 10
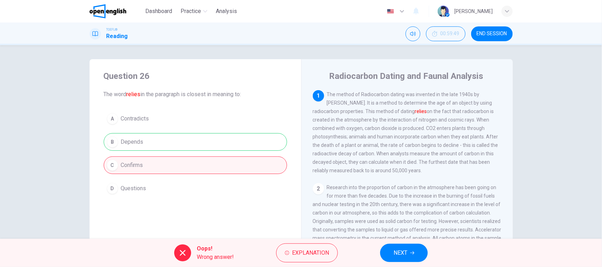
click at [238, 143] on div "A Contradicts B Depends C Confirms D Questions" at bounding box center [195, 153] width 183 height 87
click at [392, 256] on button "NEXT" at bounding box center [404, 253] width 48 height 18
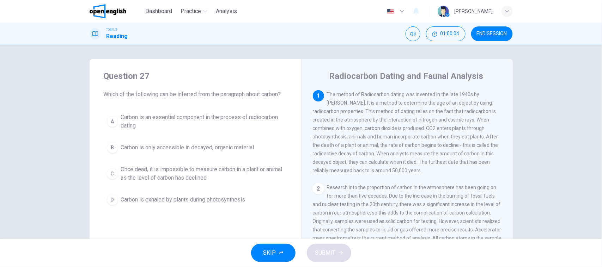
click at [251, 129] on span "Carbon is an essential component in the process of radiocarbon dating" at bounding box center [202, 121] width 163 height 17
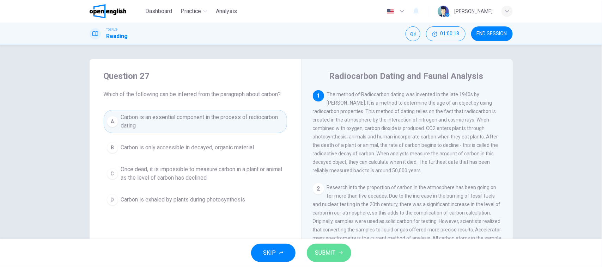
click at [337, 256] on button "SUBMIT" at bounding box center [329, 253] width 44 height 18
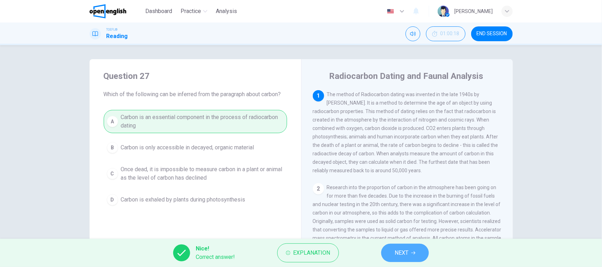
click at [392, 253] on button "NEXT" at bounding box center [405, 253] width 48 height 18
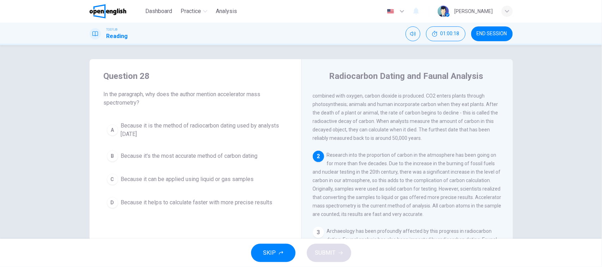
scroll to position [36, 0]
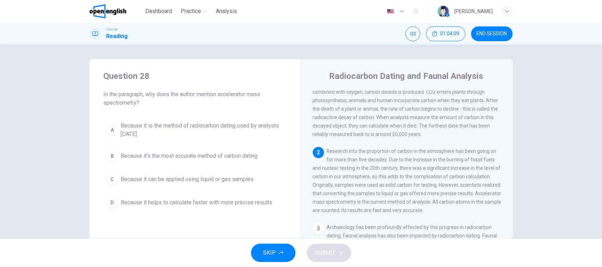
click at [176, 176] on span "Because it can be applied using liquid or gas samples" at bounding box center [187, 179] width 133 height 8
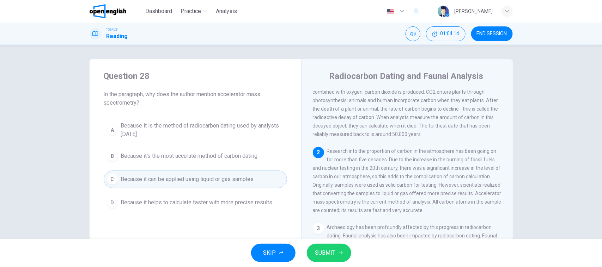
click at [167, 198] on button "D Because it helps to calculate faster with more precise results" at bounding box center [195, 203] width 183 height 18
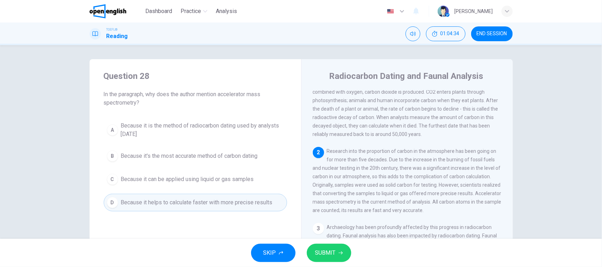
click at [326, 259] on button "SUBMIT" at bounding box center [329, 253] width 44 height 18
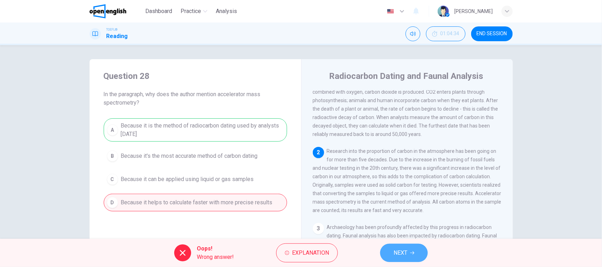
click at [411, 251] on icon "button" at bounding box center [412, 253] width 4 height 4
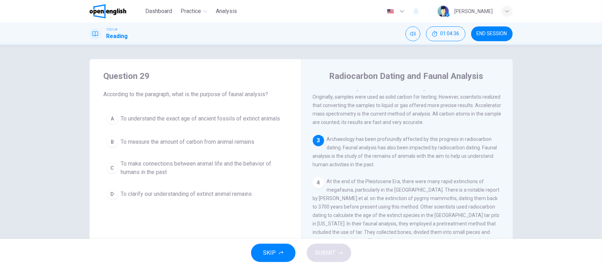
scroll to position [169, 0]
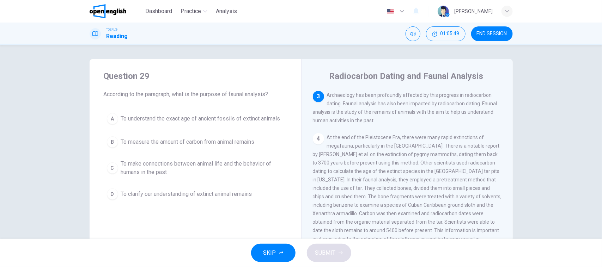
click at [336, 20] on div "Dashboard Practice Analysis English ** ​ [PERSON_NAME]" at bounding box center [301, 11] width 423 height 23
click at [337, 51] on div "Question 29 According to the paragraph, what is the purpose of faunal analysis?…" at bounding box center [301, 142] width 602 height 194
click at [151, 198] on span "To clarify our understanding of extinct animal remains" at bounding box center [186, 194] width 131 height 8
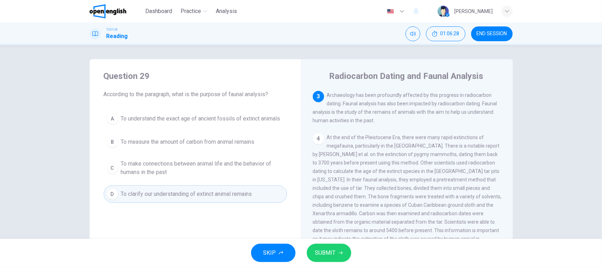
click at [226, 163] on span "To make connections between animal life and the behavior of humans in the past" at bounding box center [202, 168] width 163 height 17
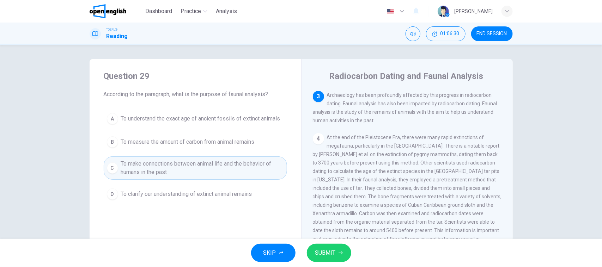
click at [335, 246] on button "SUBMIT" at bounding box center [329, 253] width 44 height 18
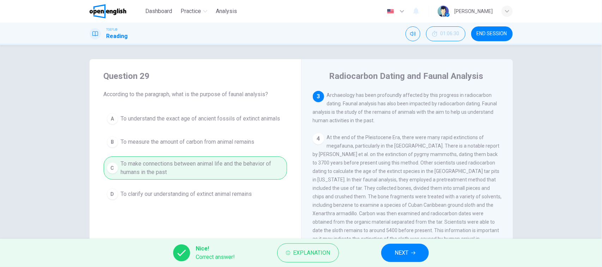
click at [386, 251] on button "NEXT" at bounding box center [405, 253] width 48 height 18
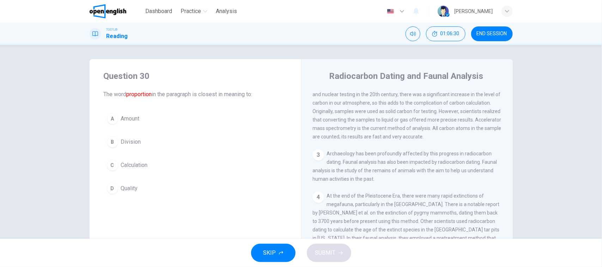
scroll to position [97, 0]
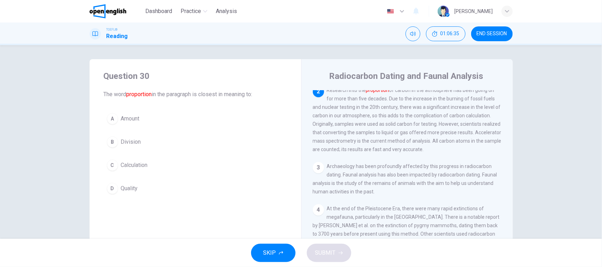
click at [138, 166] on span "Calculation" at bounding box center [134, 165] width 27 height 8
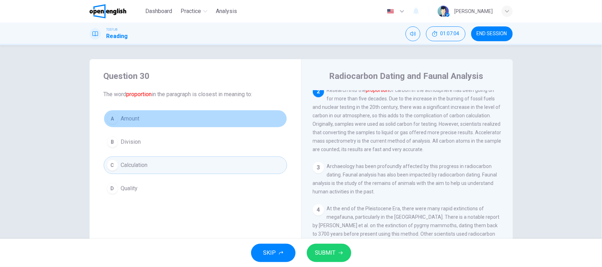
click at [129, 120] on span "Amount" at bounding box center [130, 119] width 19 height 8
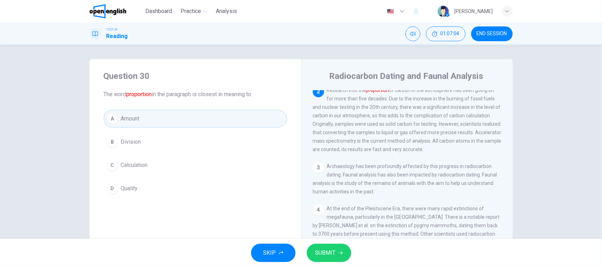
click at [323, 253] on span "SUBMIT" at bounding box center [325, 253] width 20 height 10
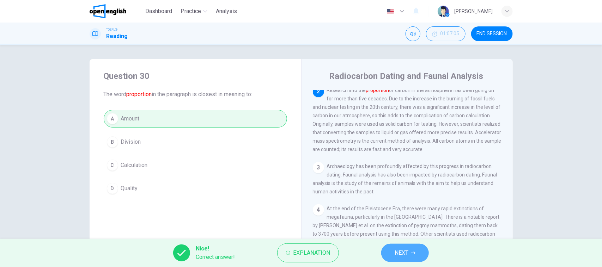
click at [414, 250] on button "NEXT" at bounding box center [405, 253] width 48 height 18
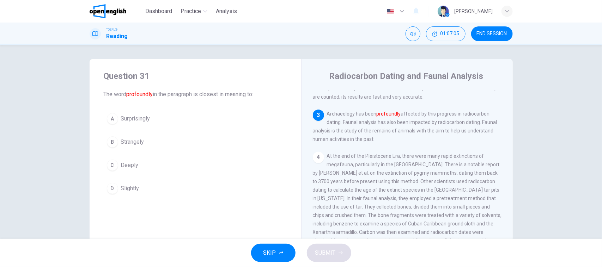
scroll to position [177, 0]
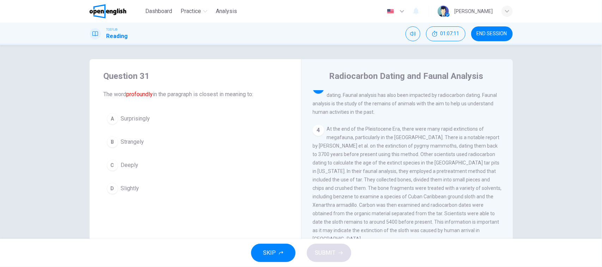
click at [136, 170] on button "C Deeply" at bounding box center [195, 166] width 183 height 18
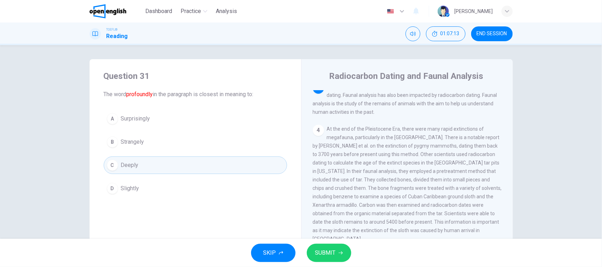
click at [318, 246] on button "SUBMIT" at bounding box center [329, 253] width 44 height 18
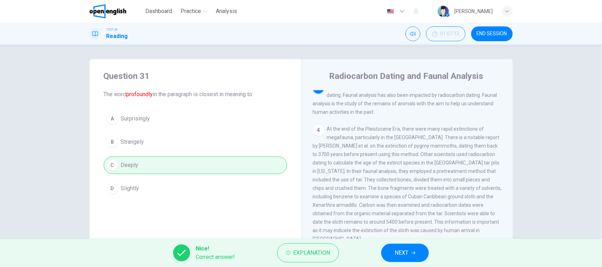
click at [397, 245] on button "NEXT" at bounding box center [405, 253] width 48 height 18
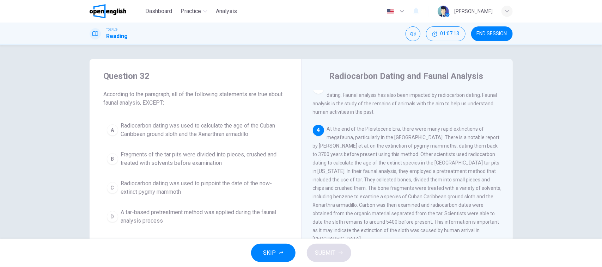
scroll to position [205, 0]
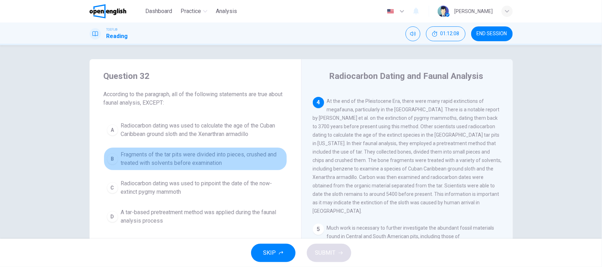
click at [172, 156] on span "Fragments of the tar pits were divided into pieces, crushed and treated with so…" at bounding box center [202, 159] width 163 height 17
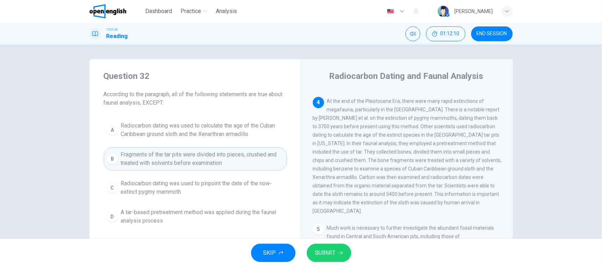
scroll to position [44, 0]
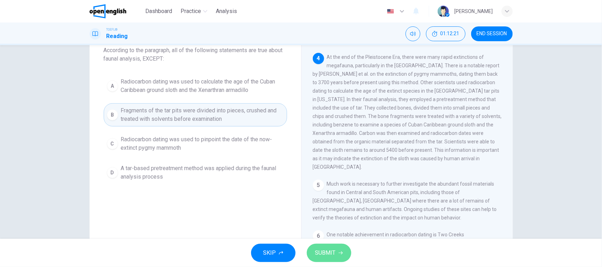
click at [345, 247] on button "SUBMIT" at bounding box center [329, 253] width 44 height 18
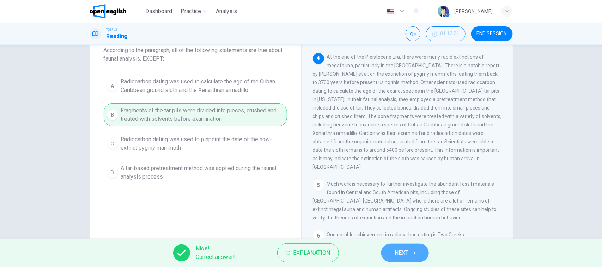
click at [408, 259] on button "NEXT" at bounding box center [405, 253] width 48 height 18
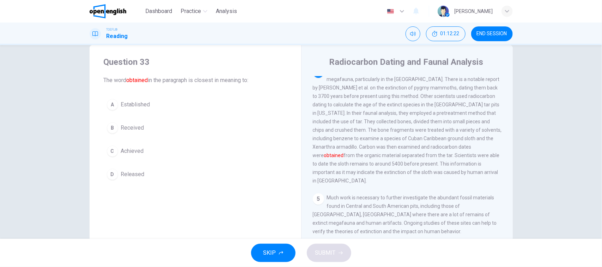
scroll to position [0, 0]
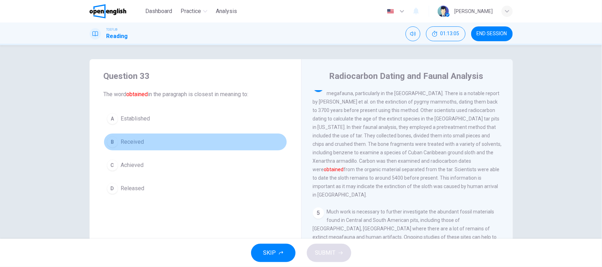
click at [133, 145] on span "Received" at bounding box center [132, 142] width 23 height 8
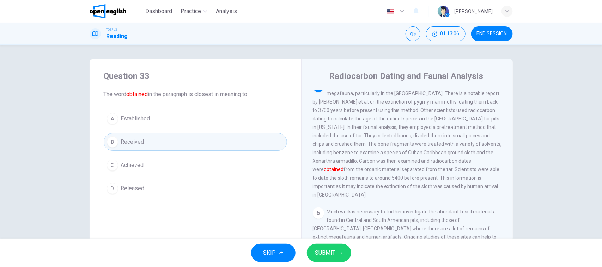
click at [316, 255] on span "SUBMIT" at bounding box center [325, 253] width 20 height 10
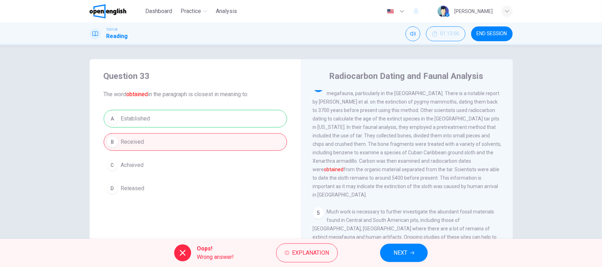
drag, startPoint x: 0, startPoint y: 178, endPoint x: 28, endPoint y: 177, distance: 28.2
click at [13, 178] on div "Question 33 The word obtained in the paragraph is closest in meaning to: A Esta…" at bounding box center [301, 142] width 602 height 194
click at [416, 254] on button "NEXT" at bounding box center [404, 253] width 48 height 18
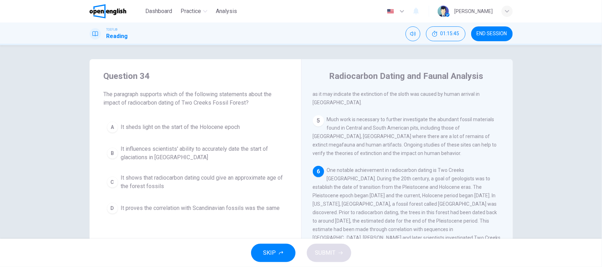
click at [153, 188] on span "It shows that radiocarbon dating could give an approximate age of the forest fo…" at bounding box center [202, 182] width 163 height 17
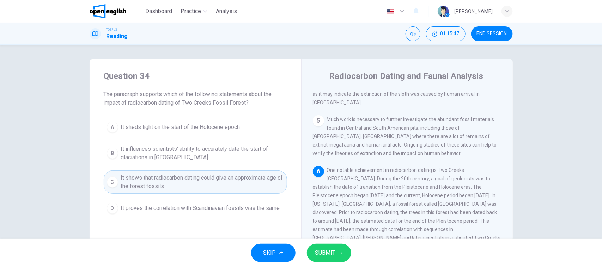
click at [330, 252] on span "SUBMIT" at bounding box center [325, 253] width 20 height 10
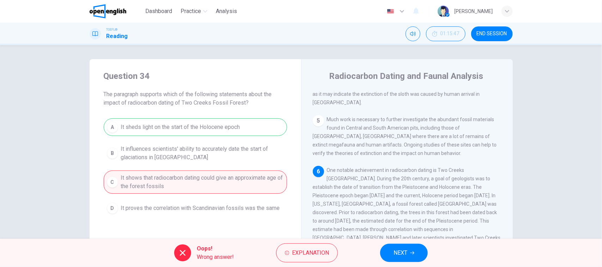
click at [230, 136] on div "A It sheds light on the start of the Holocene epoch B It influences scientists'…" at bounding box center [195, 167] width 183 height 99
click at [415, 256] on button "NEXT" at bounding box center [404, 253] width 48 height 18
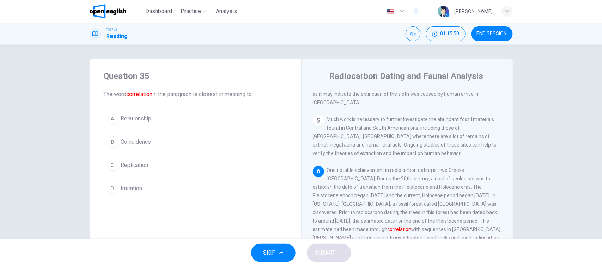
click at [490, 36] on span "END SESSION" at bounding box center [492, 34] width 30 height 6
